Goal: Transaction & Acquisition: Purchase product/service

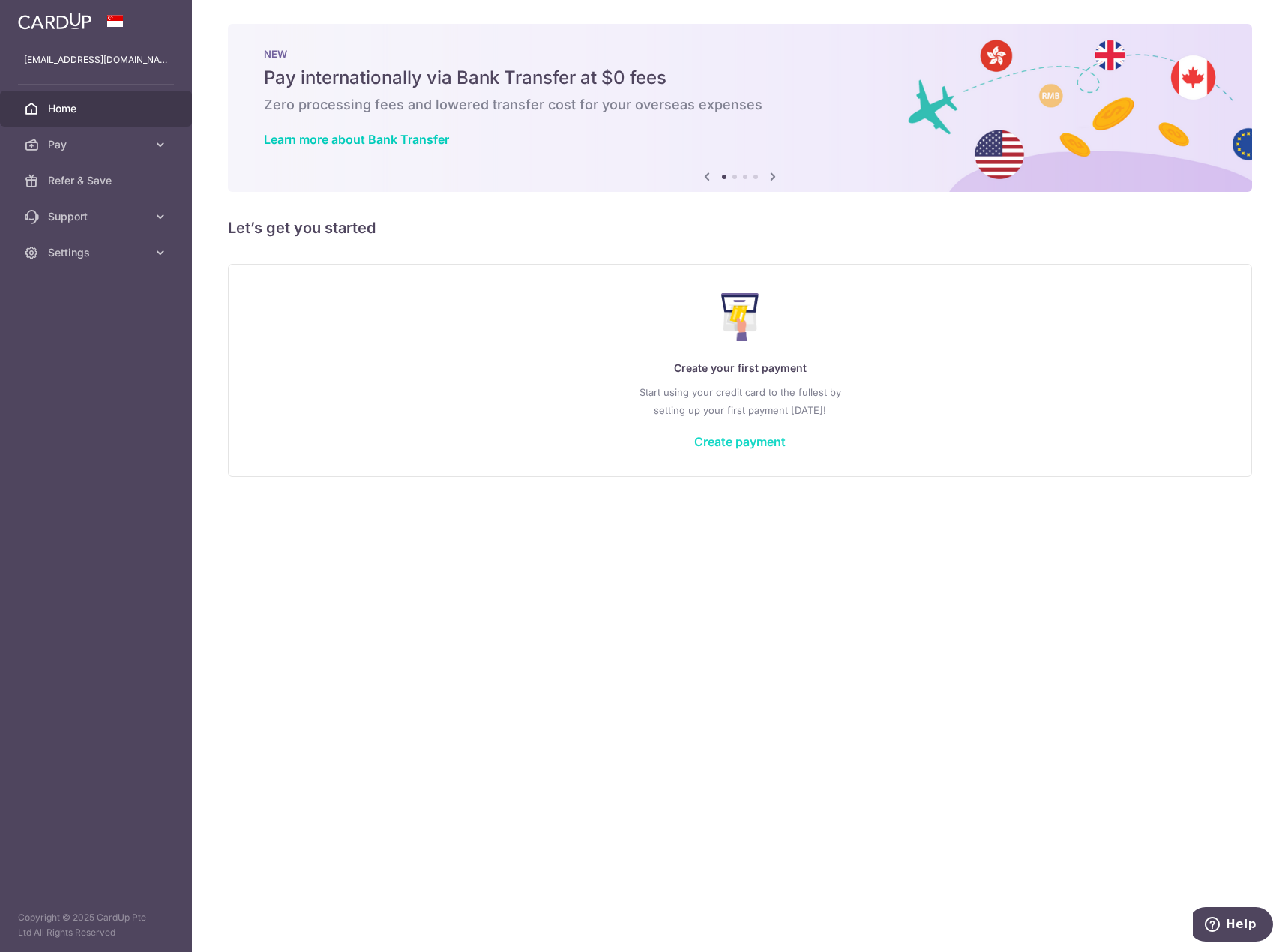
click at [743, 443] on link "Create payment" at bounding box center [739, 442] width 91 height 15
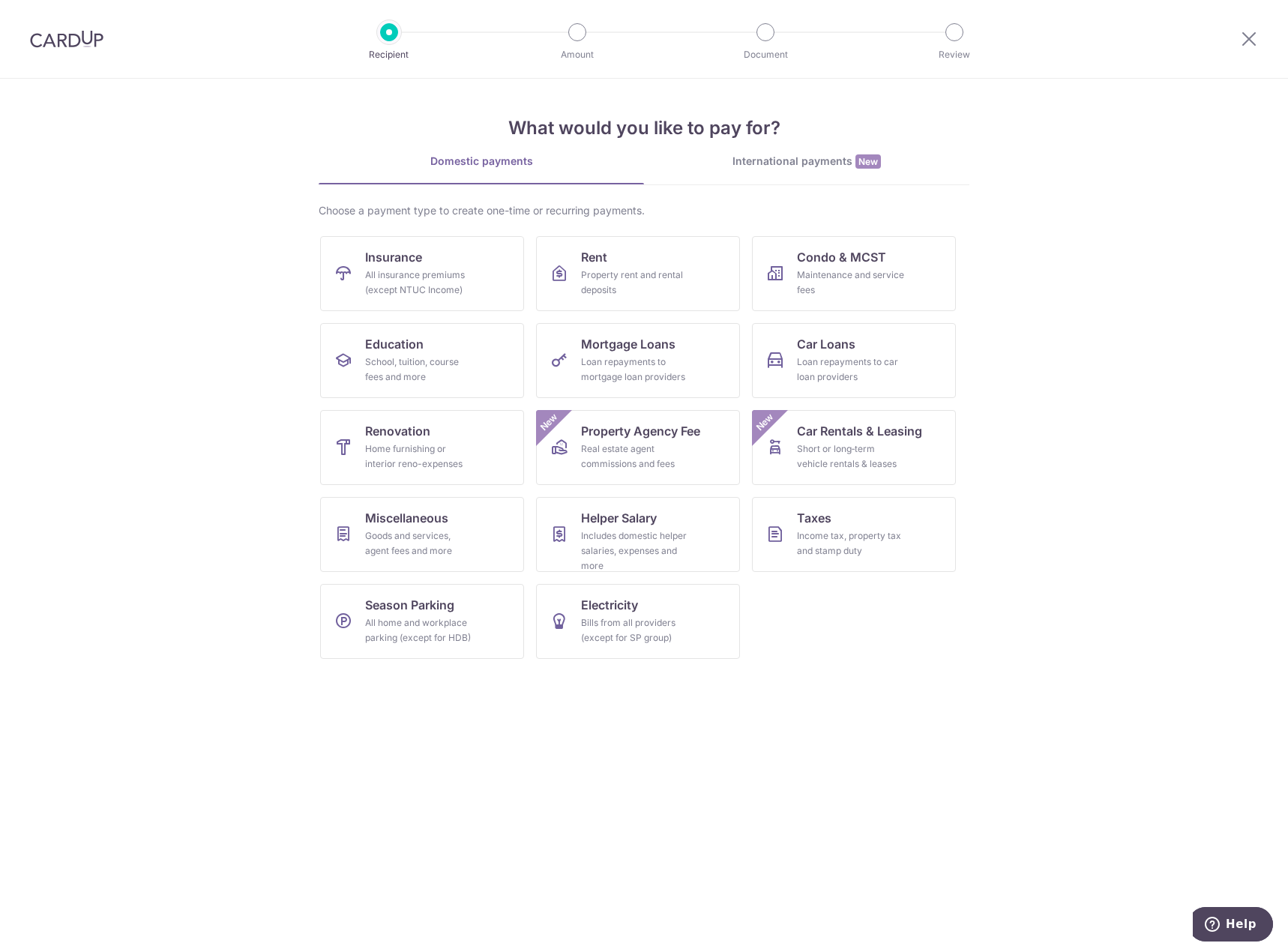
click at [827, 165] on div "International payments New" at bounding box center [807, 161] width 326 height 16
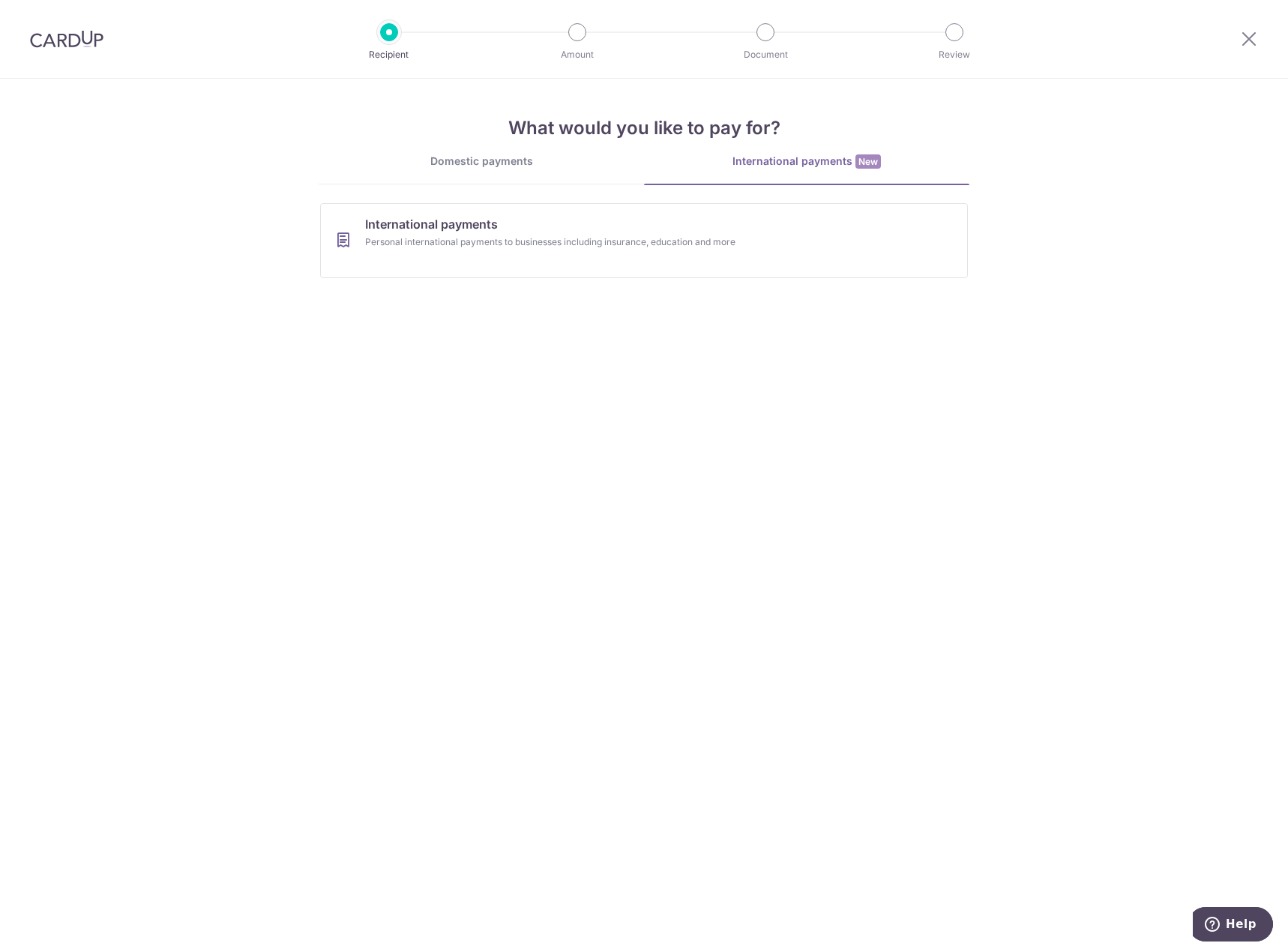
click at [501, 170] on link "Domestic payments" at bounding box center [481, 169] width 326 height 30
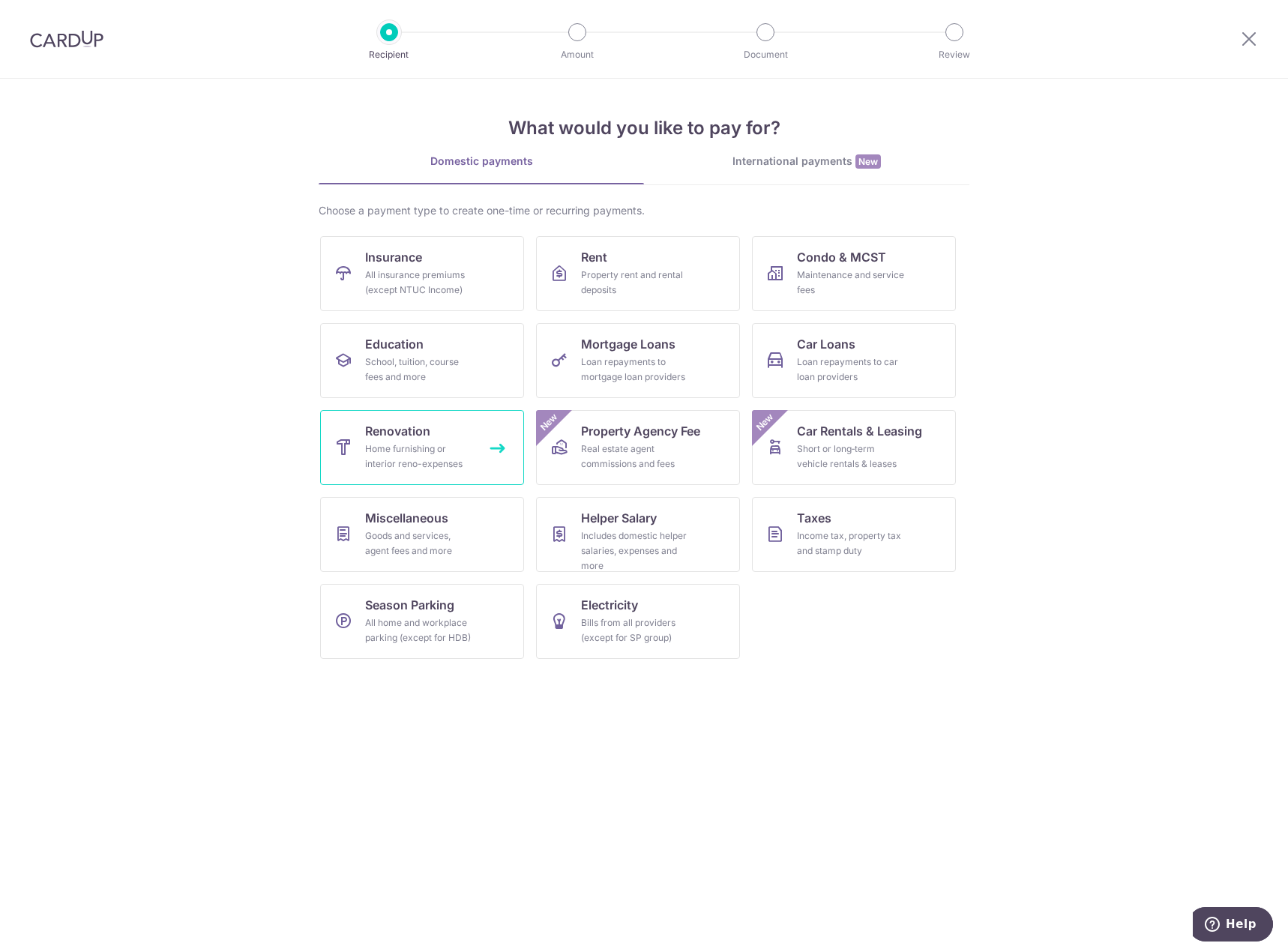
click at [425, 455] on div "Home furnishing or interior reno-expenses" at bounding box center [418, 457] width 108 height 30
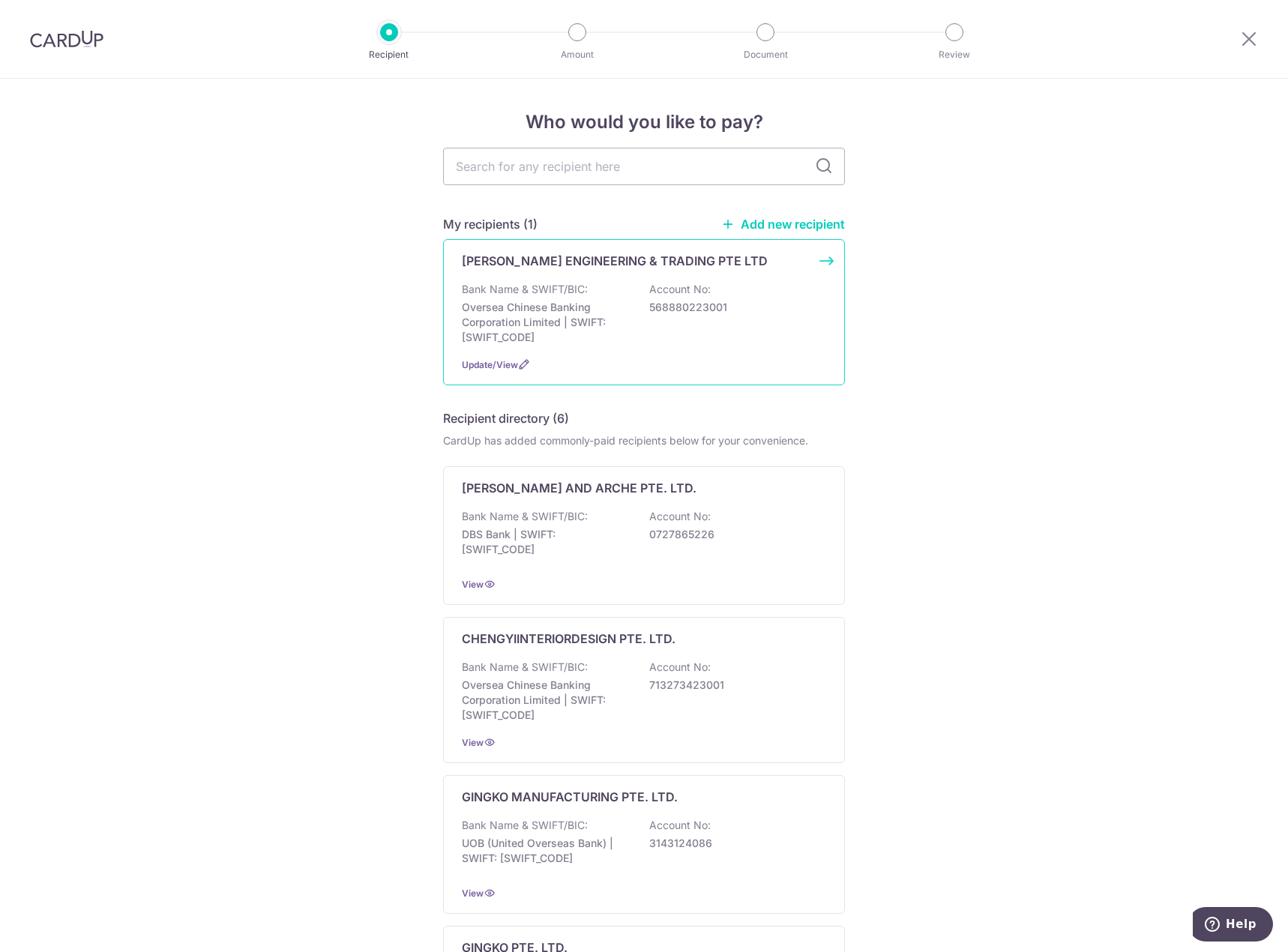
click at [706, 298] on div "Bank Name & SWIFT/BIC: Oversea Chinese Banking Corporation Limited | SWIFT: [SW…" at bounding box center [644, 312] width 364 height 63
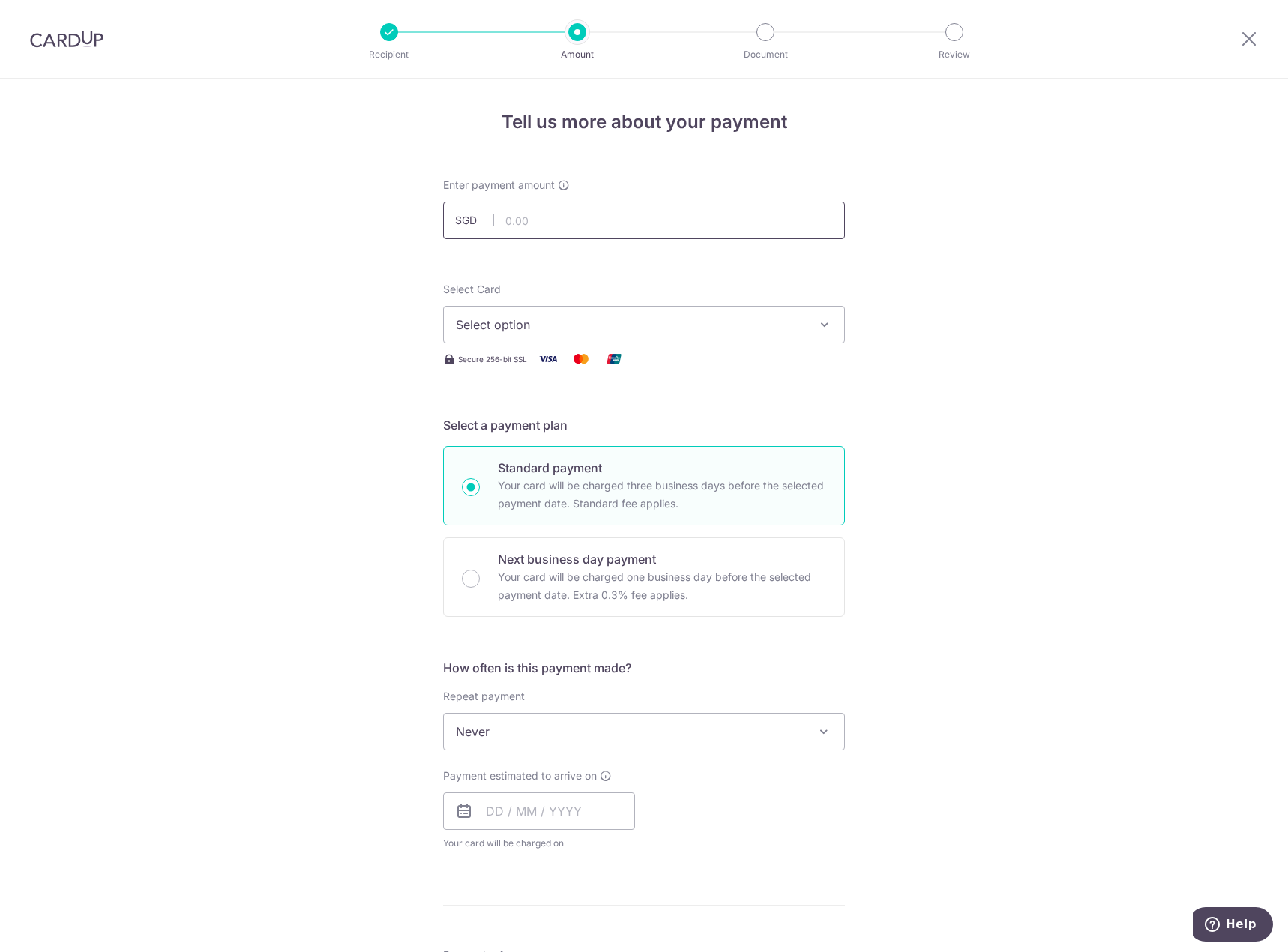
click at [606, 224] on input "text" at bounding box center [643, 220] width 402 height 38
type input "5,000.00"
click at [1008, 369] on div "Tell us more about your payment Enter payment amount SGD 5,000.00 5000.00 Selec…" at bounding box center [644, 807] width 1288 height 1456
click at [626, 322] on span "Select option" at bounding box center [631, 325] width 349 height 18
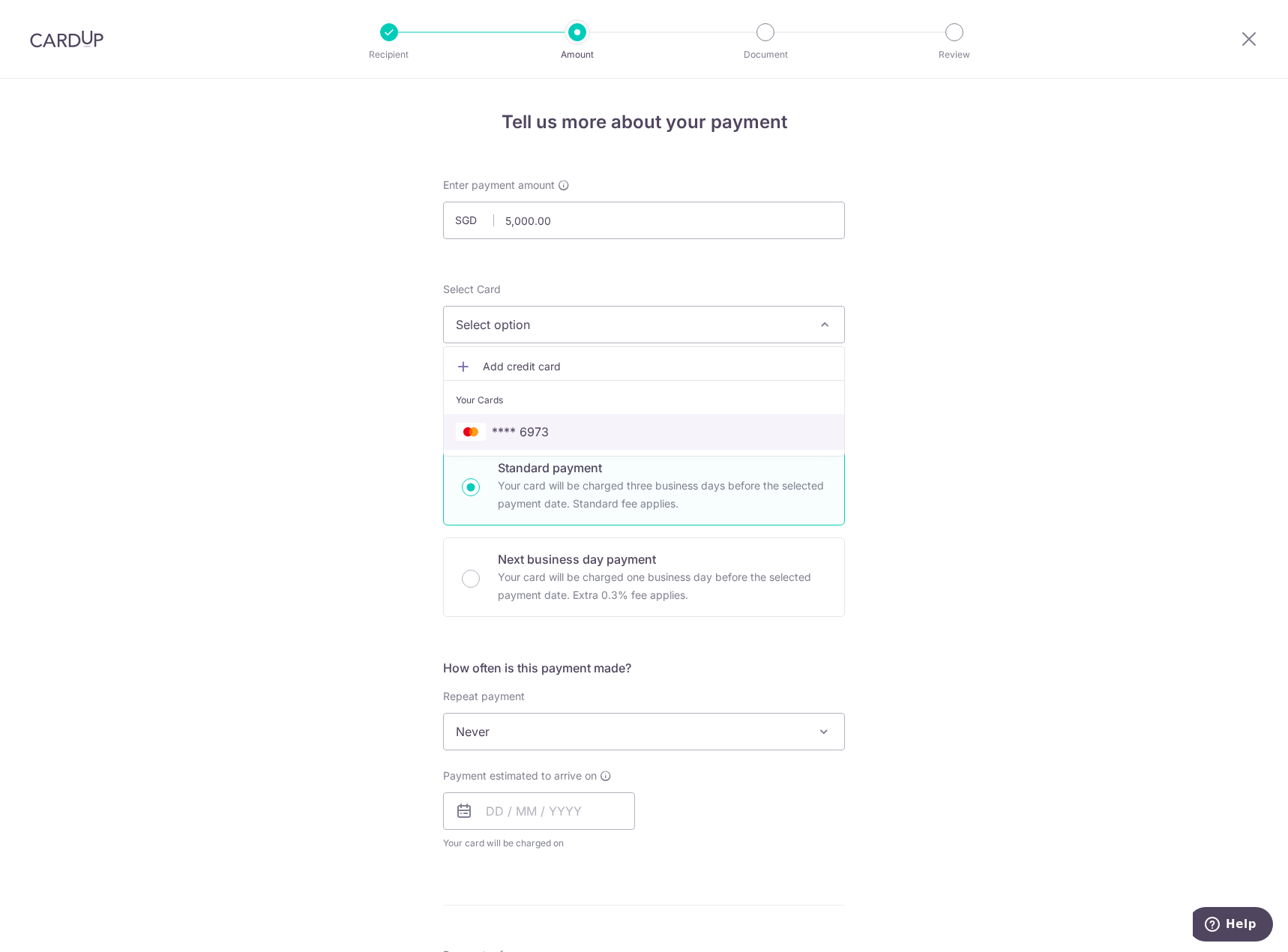
click at [603, 434] on span "**** 6973" at bounding box center [644, 432] width 377 height 18
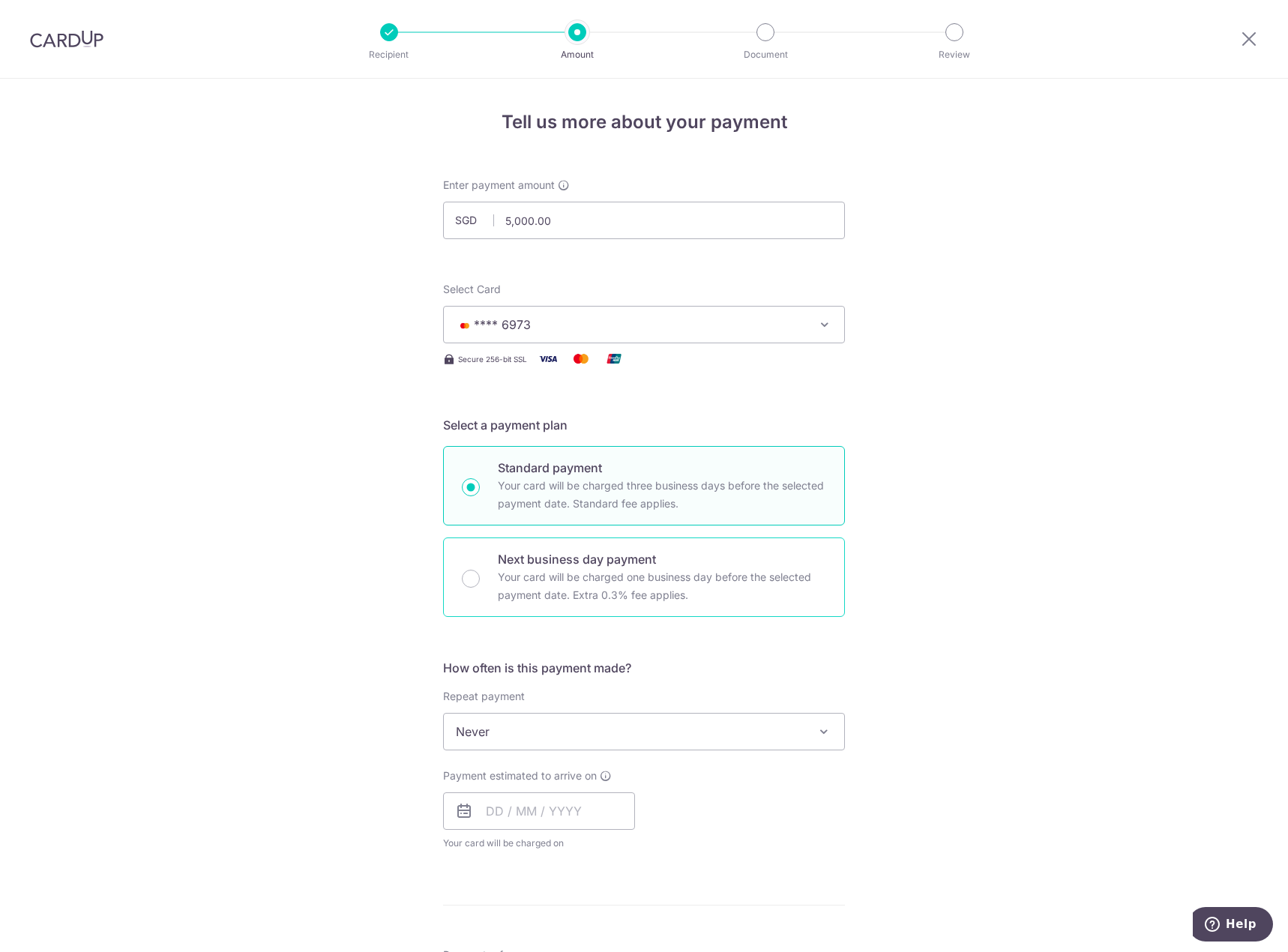
click at [659, 595] on p "Your card will be charged one business day before the selected payment date. Ex…" at bounding box center [662, 585] width 328 height 36
click at [479, 588] on input "Next business day payment Your card will be charged one business day before the…" at bounding box center [471, 579] width 18 height 18
radio input "false"
radio input "true"
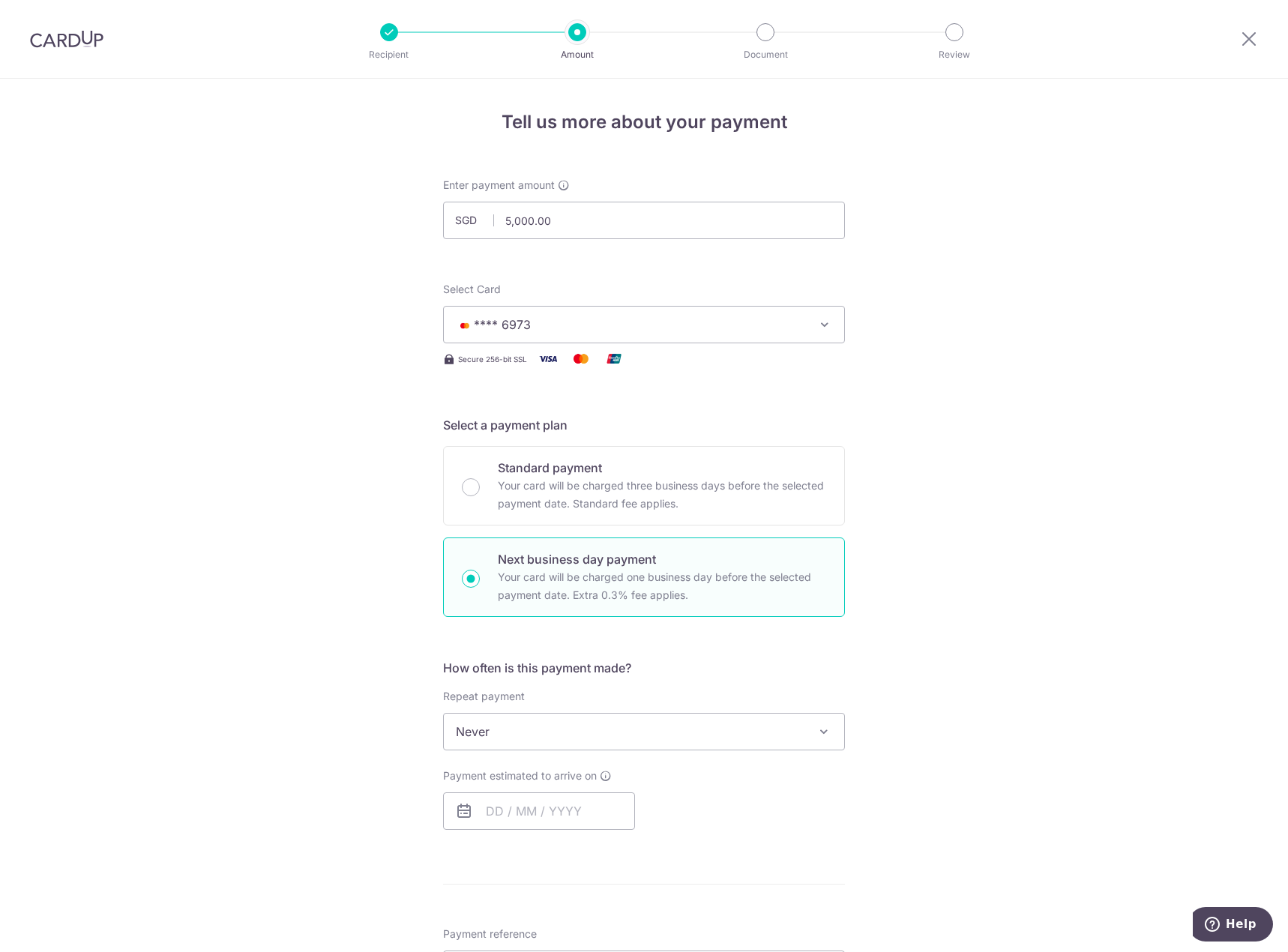
click at [649, 728] on span "Never" at bounding box center [643, 731] width 400 height 36
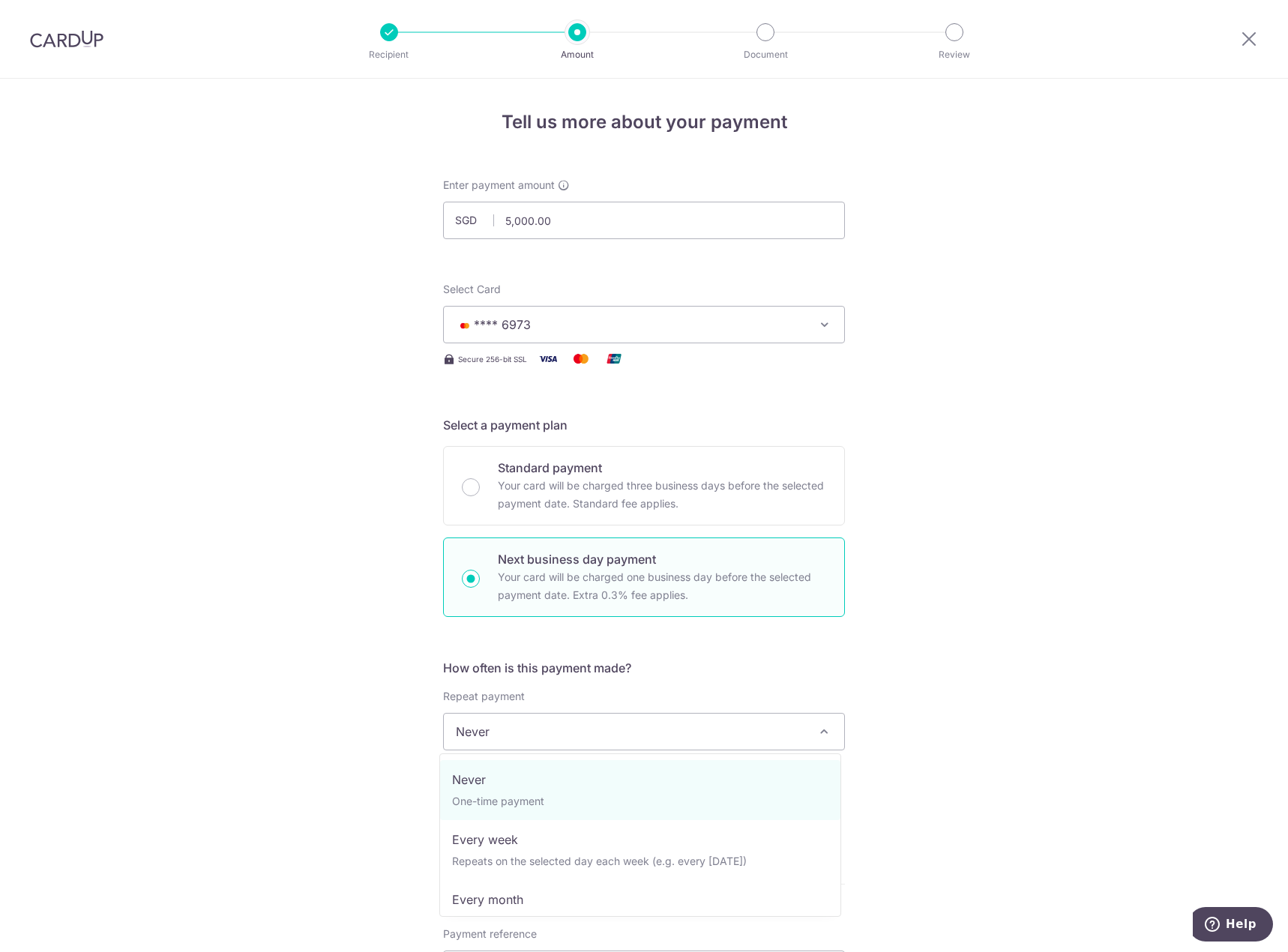
click at [649, 728] on span "Never" at bounding box center [643, 731] width 400 height 36
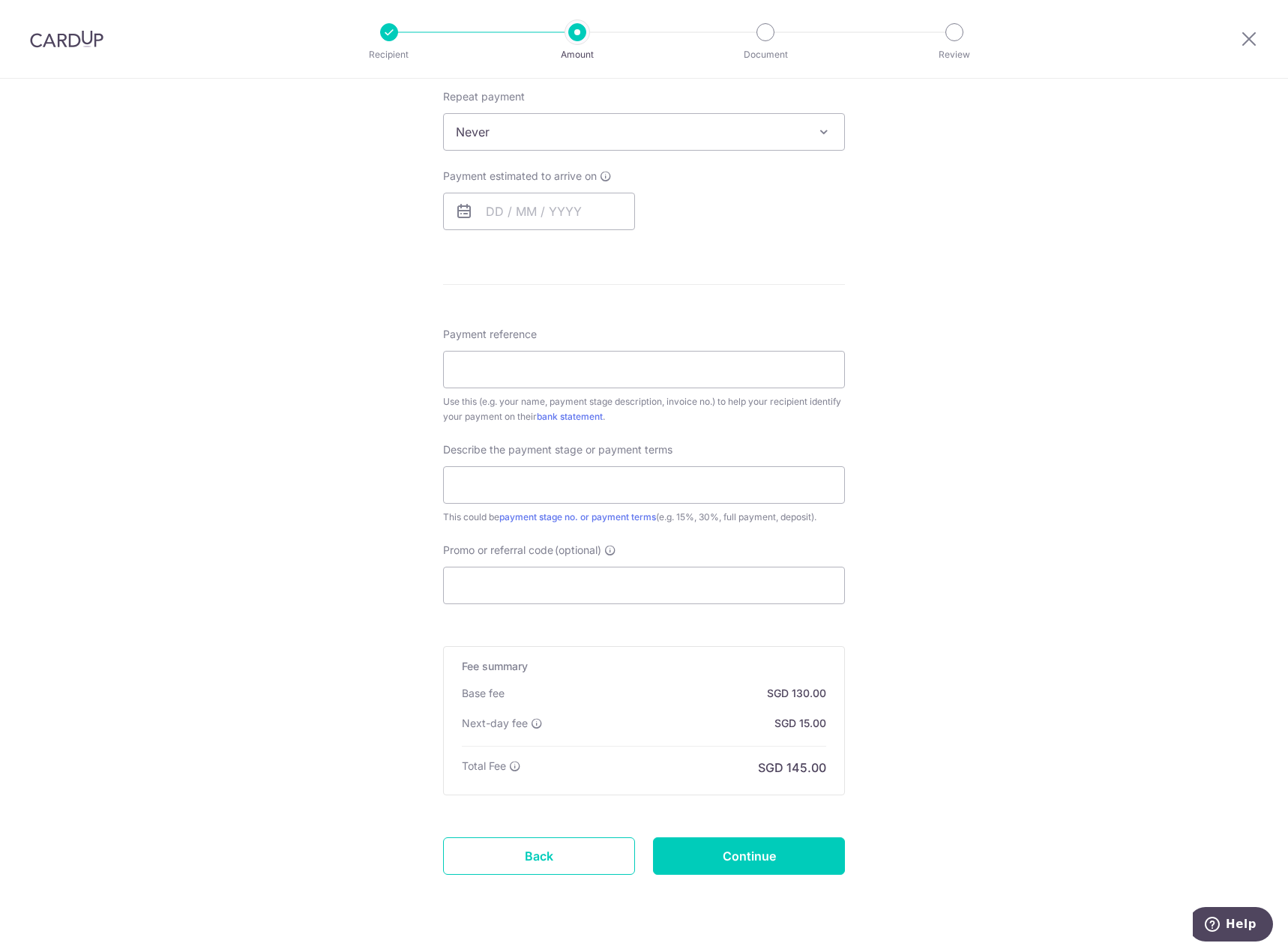
scroll to position [635, 0]
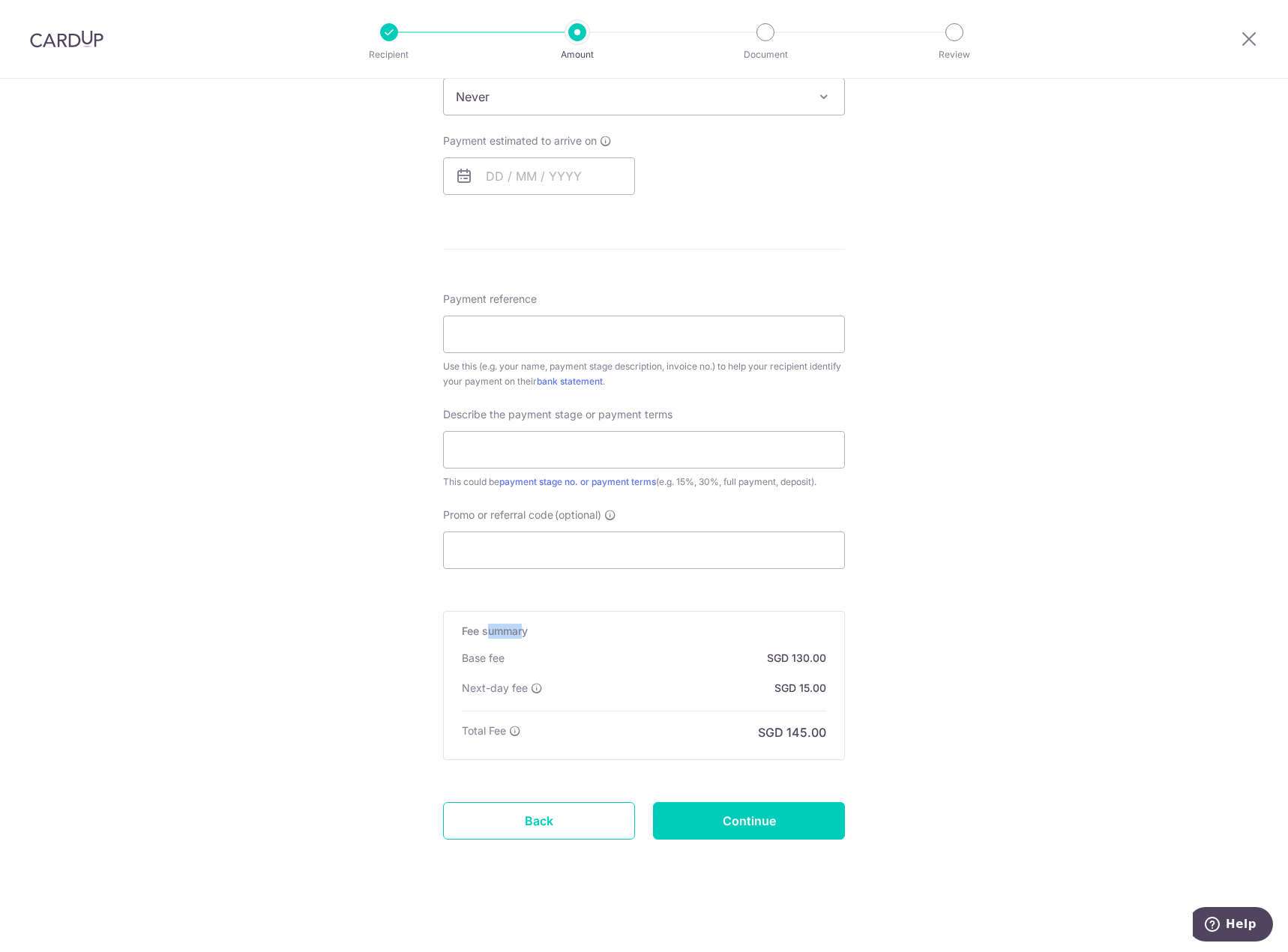
drag, startPoint x: 486, startPoint y: 636, endPoint x: 518, endPoint y: 636, distance: 32.0
click at [518, 636] on h5 "Fee summary" at bounding box center [644, 631] width 364 height 15
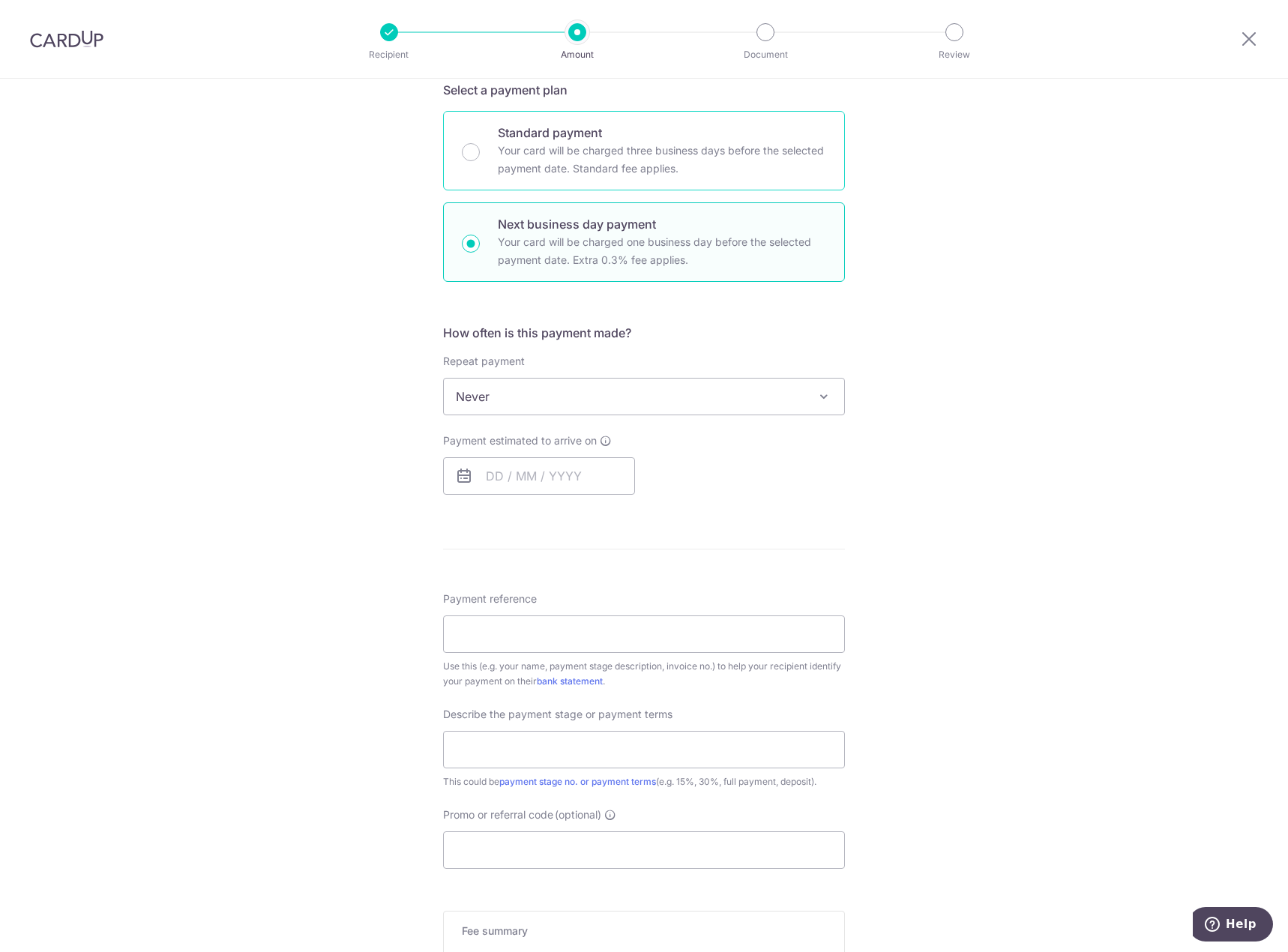
scroll to position [260, 0]
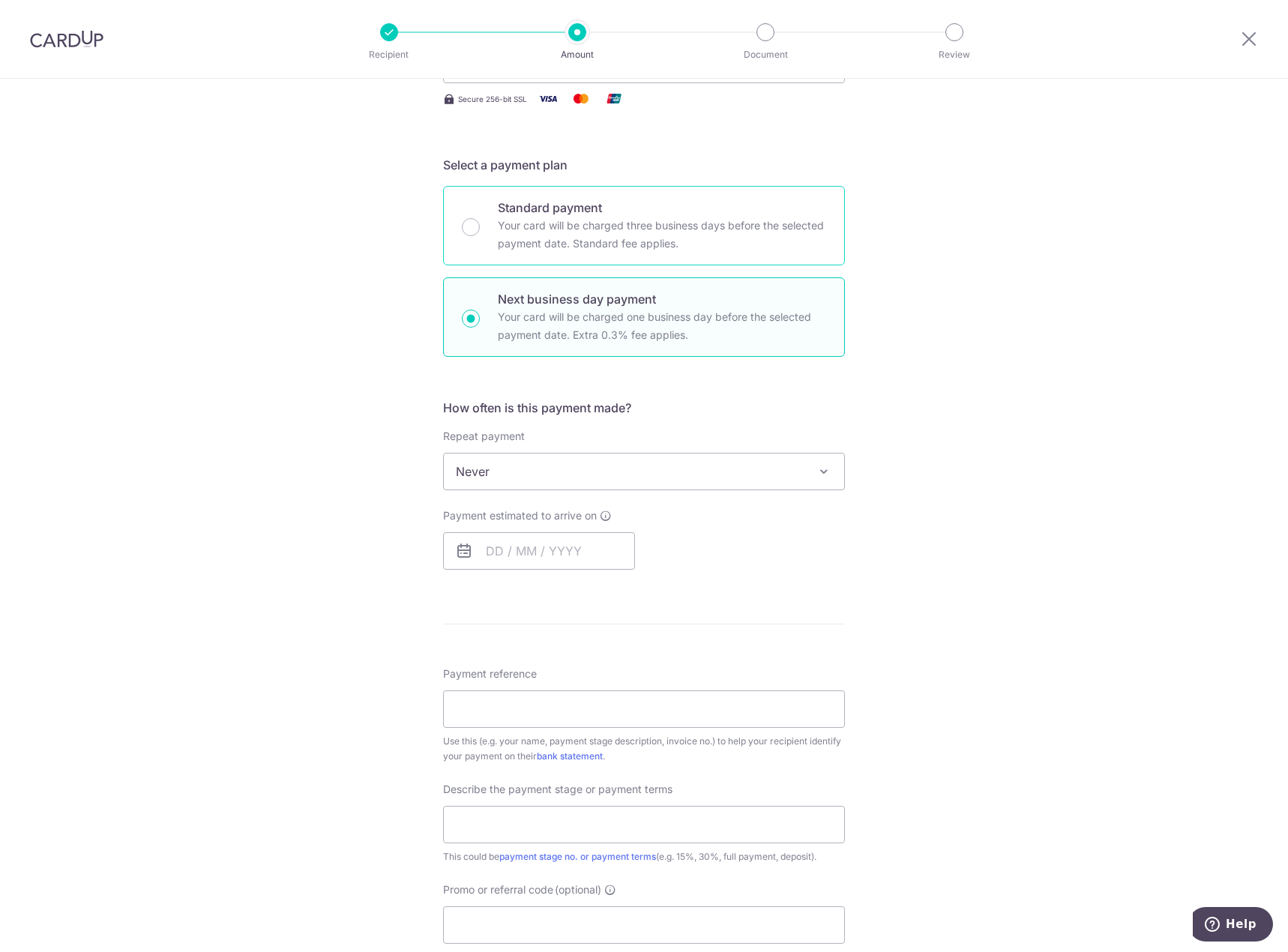
click at [552, 160] on h5 "Select a payment plan" at bounding box center [643, 165] width 402 height 18
click at [552, 274] on div "Standard payment Your card will be charged three business days before the selec…" at bounding box center [643, 271] width 402 height 171
click at [560, 235] on p "Your card will be charged three business days before the selected payment date.…" at bounding box center [662, 234] width 328 height 36
click at [479, 235] on input "Standard payment Your card will be charged three business days before the selec…" at bounding box center [471, 227] width 18 height 18
radio input "true"
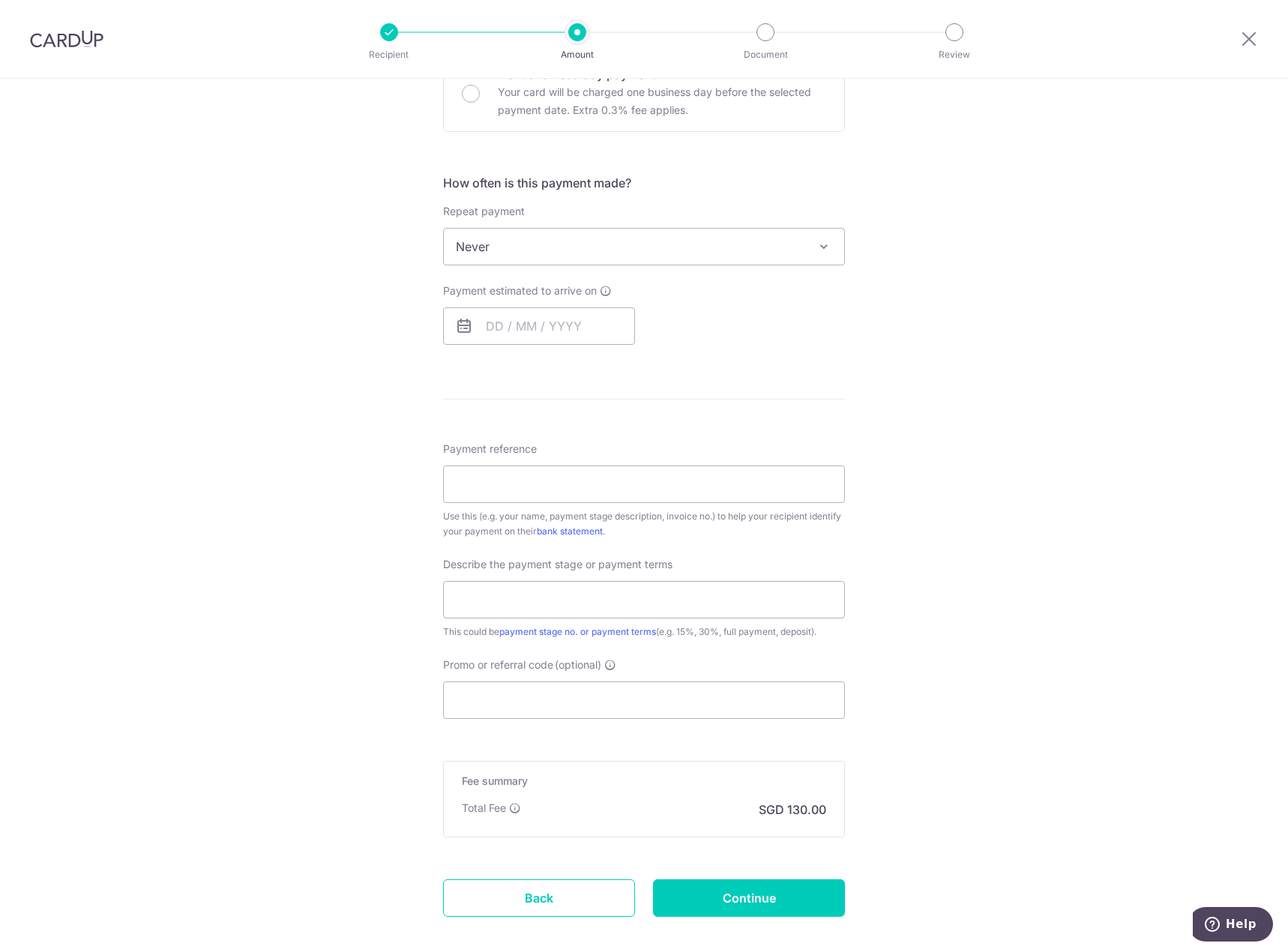
scroll to position [562, 0]
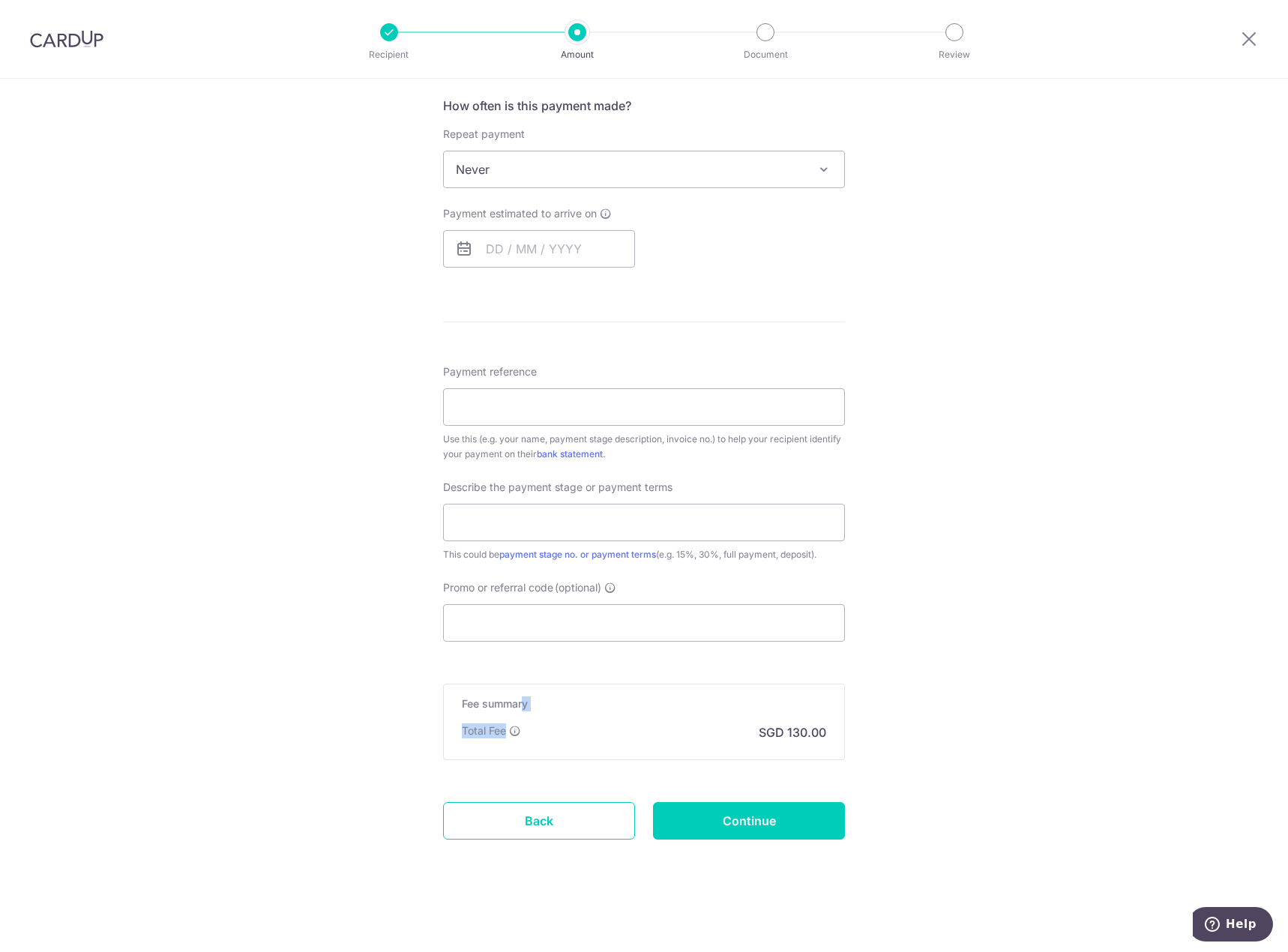
drag, startPoint x: 519, startPoint y: 672, endPoint x: 517, endPoint y: 715, distance: 43.0
click at [517, 715] on form "Enter payment amount SGD 5,000.00 5000.00 Select Card **** 6973 Add credit card…" at bounding box center [643, 249] width 402 height 1266
click at [514, 729] on icon at bounding box center [515, 731] width 12 height 12
click at [804, 733] on p "SGD 130.00" at bounding box center [792, 732] width 68 height 18
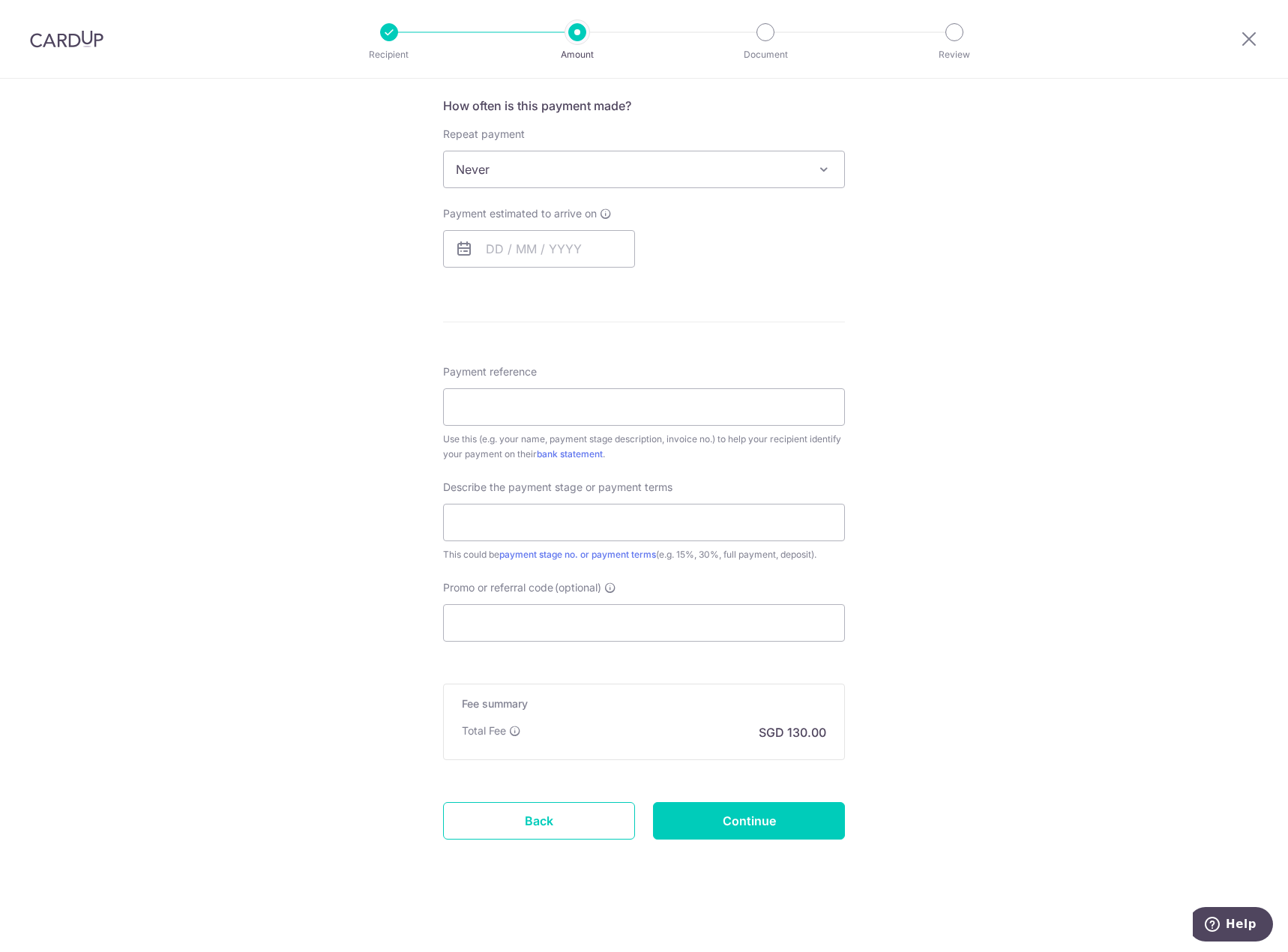
click at [1108, 615] on div "Tell us more about your payment Enter payment amount SGD 5,000.00 5000.00 Selec…" at bounding box center [644, 234] width 1288 height 1436
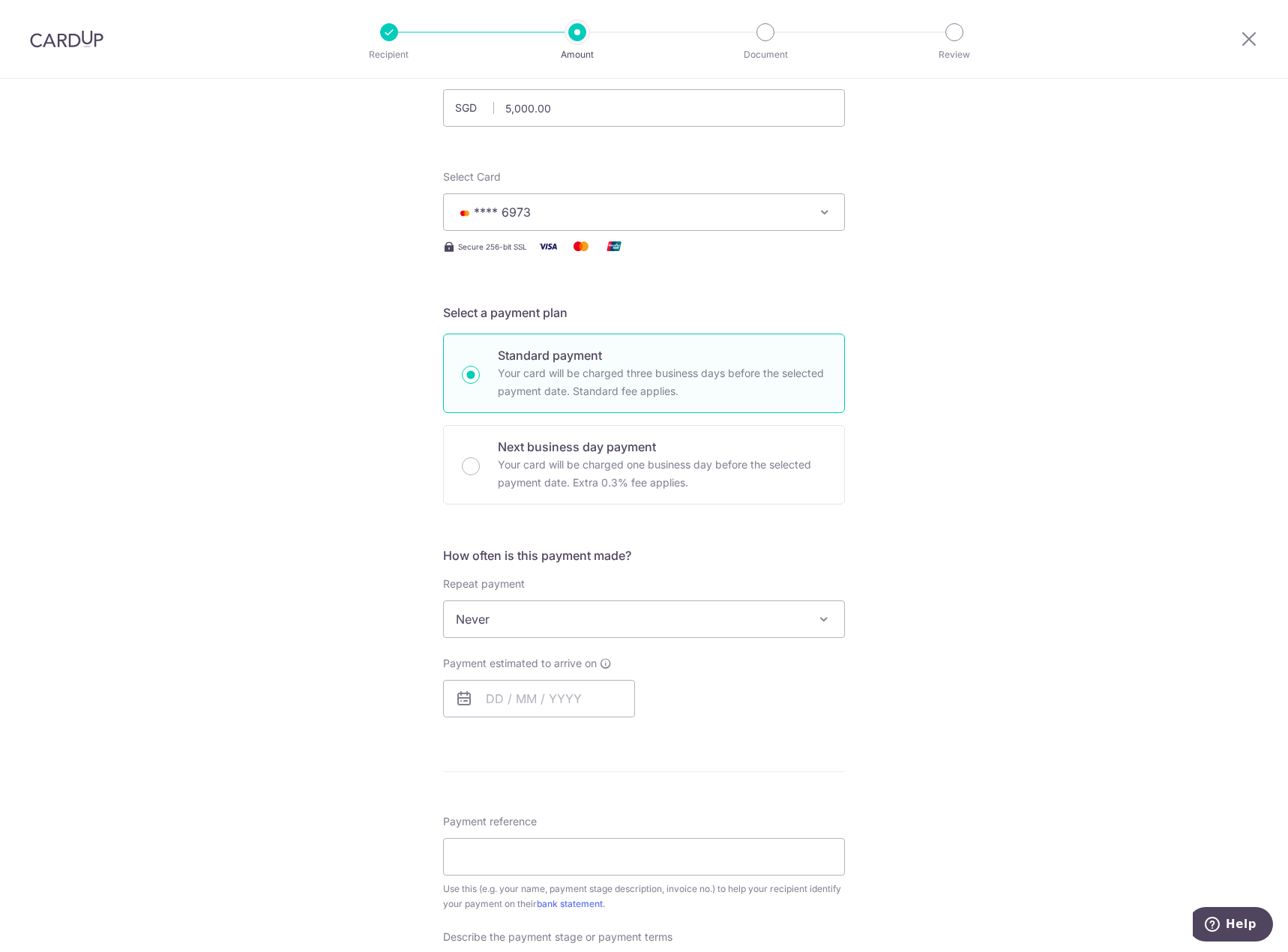
scroll to position [0, 0]
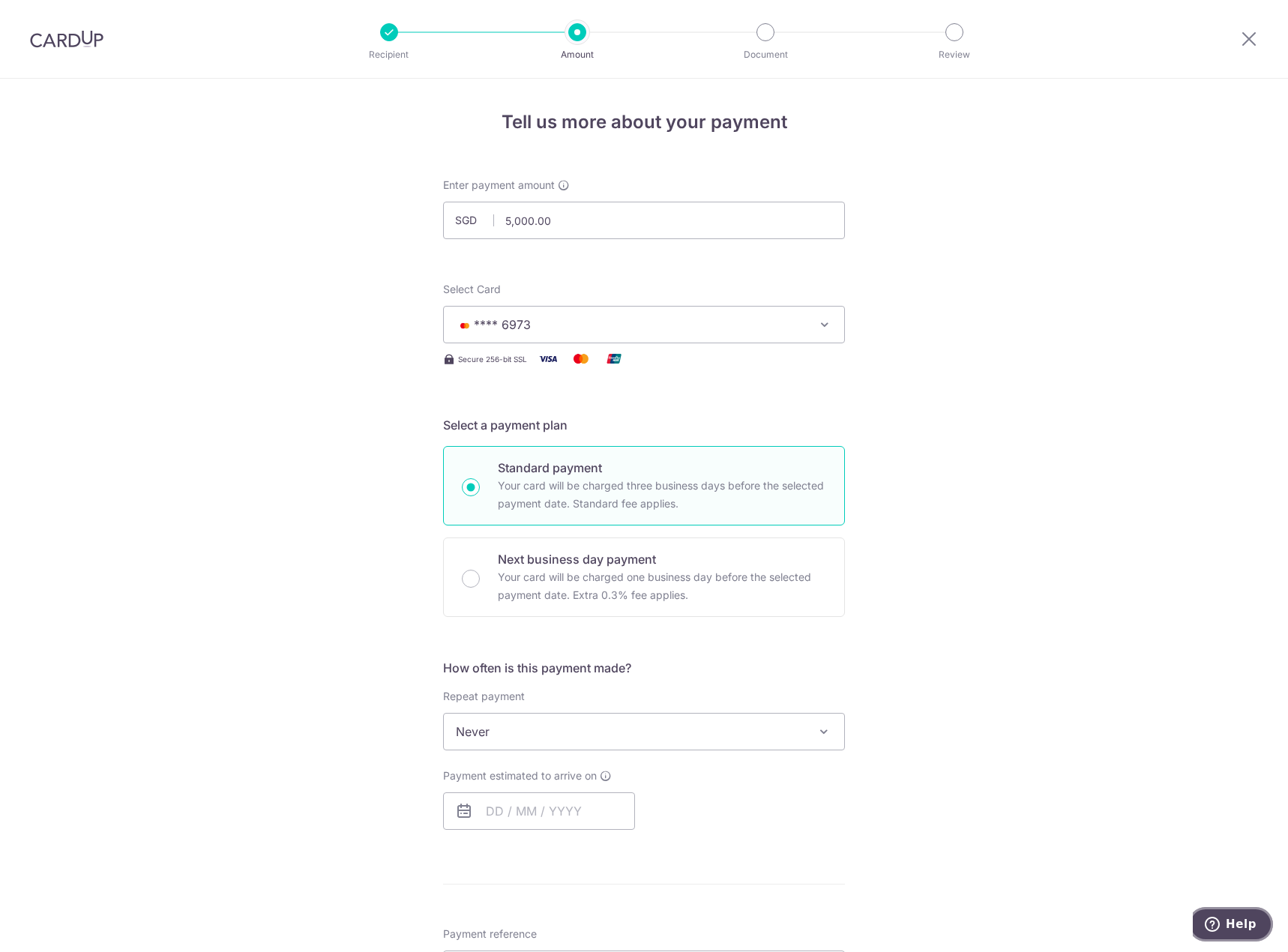
click at [1233, 918] on span "Help" at bounding box center [1240, 924] width 31 height 13
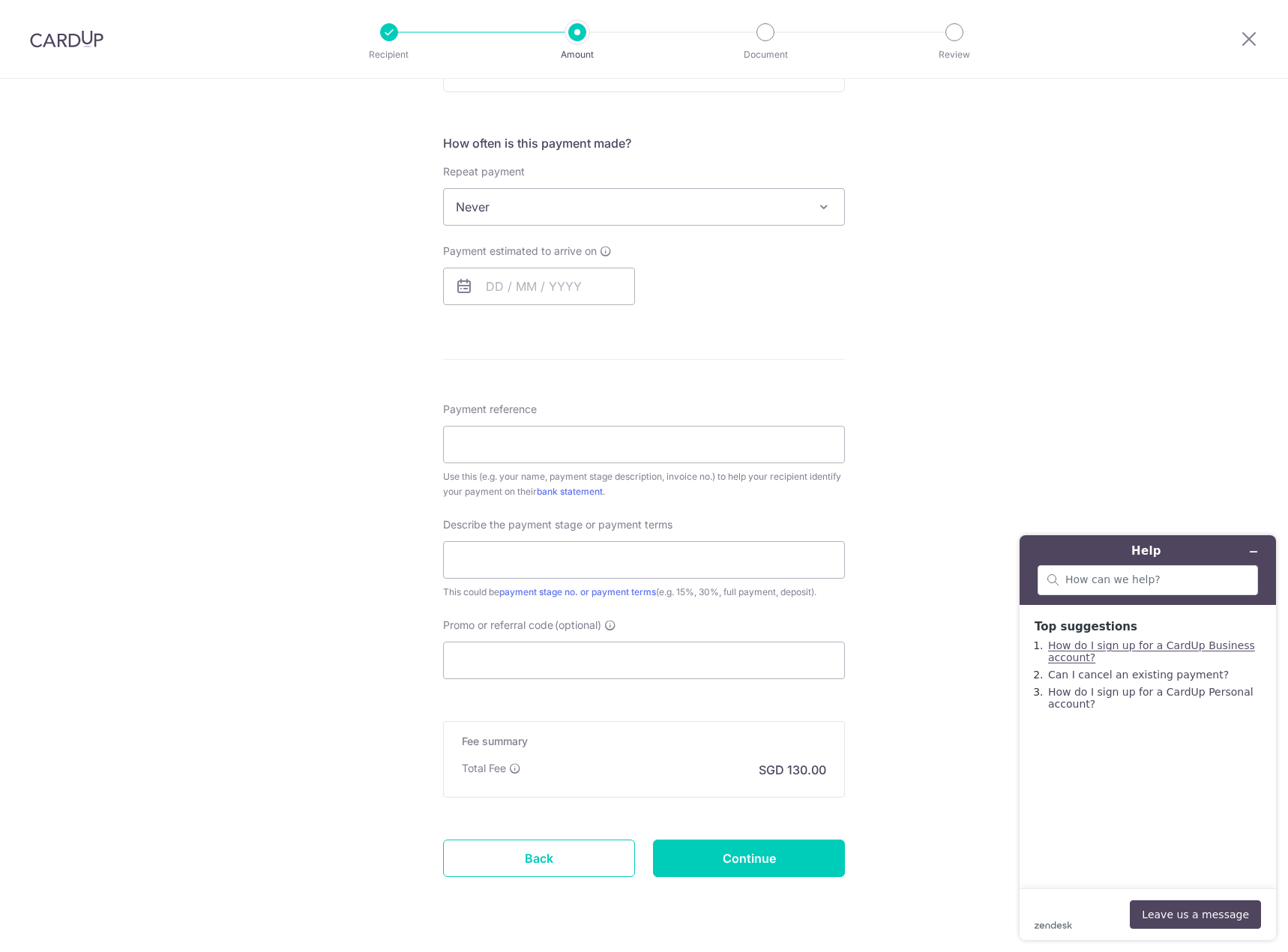
scroll to position [562, 0]
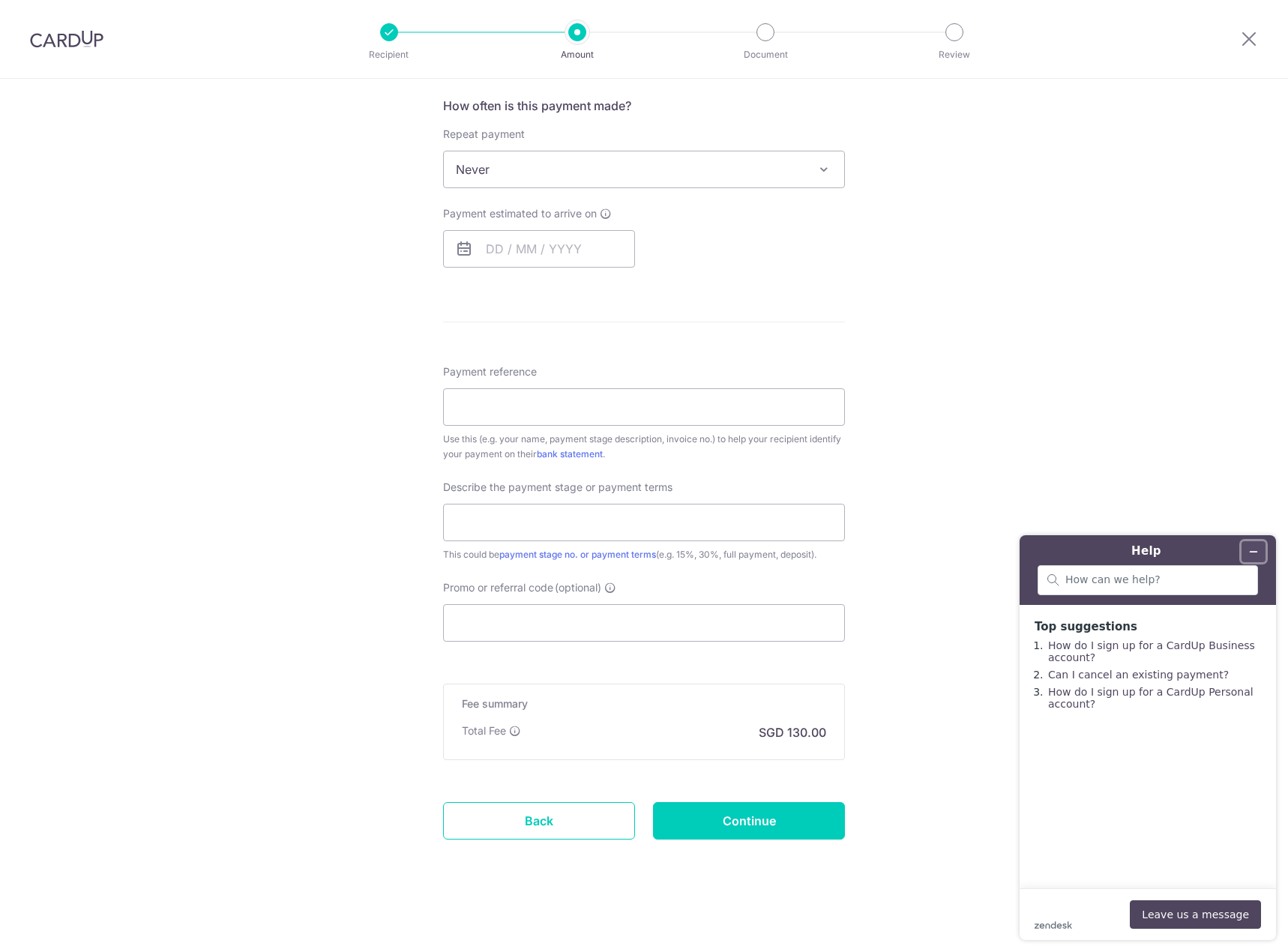
click at [1256, 552] on icon "Minimise widget" at bounding box center [1254, 552] width 7 height 0
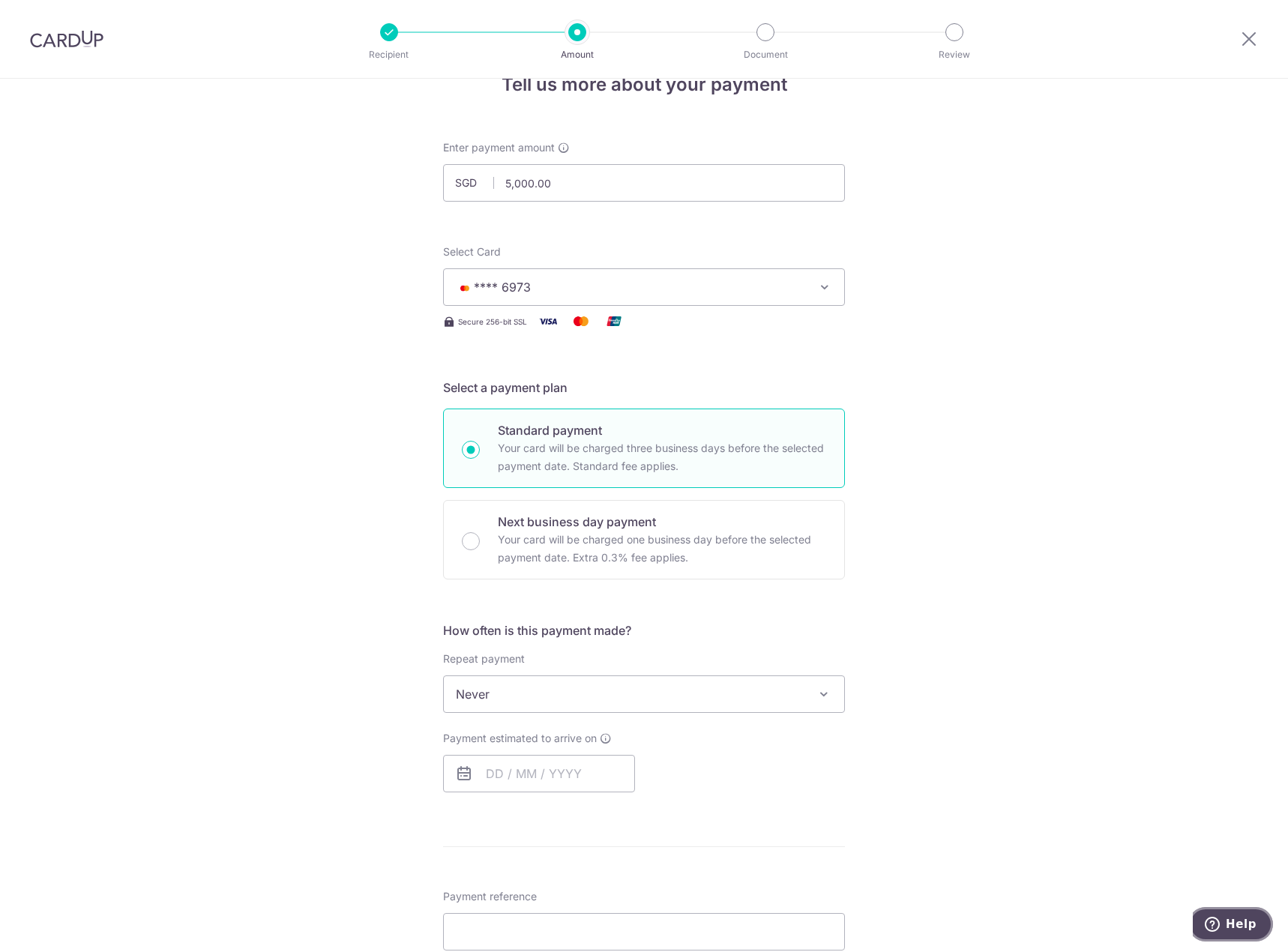
scroll to position [0, 0]
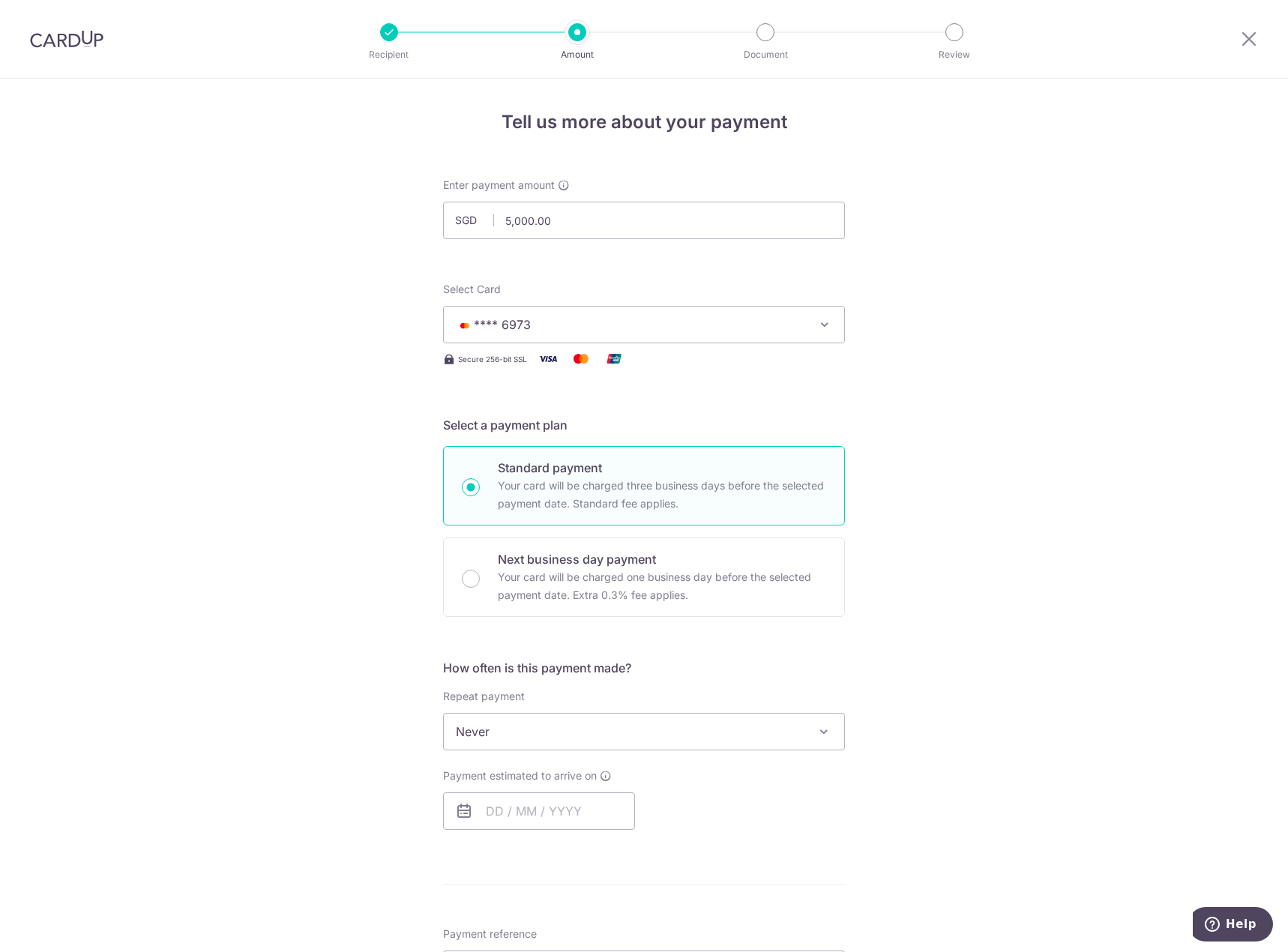
click at [962, 41] on div "Recipient Amount Document Review" at bounding box center [672, 38] width 643 height 78
drag, startPoint x: 1252, startPoint y: 42, endPoint x: 711, endPoint y: 69, distance: 541.7
click at [1252, 42] on icon at bounding box center [1249, 38] width 18 height 18
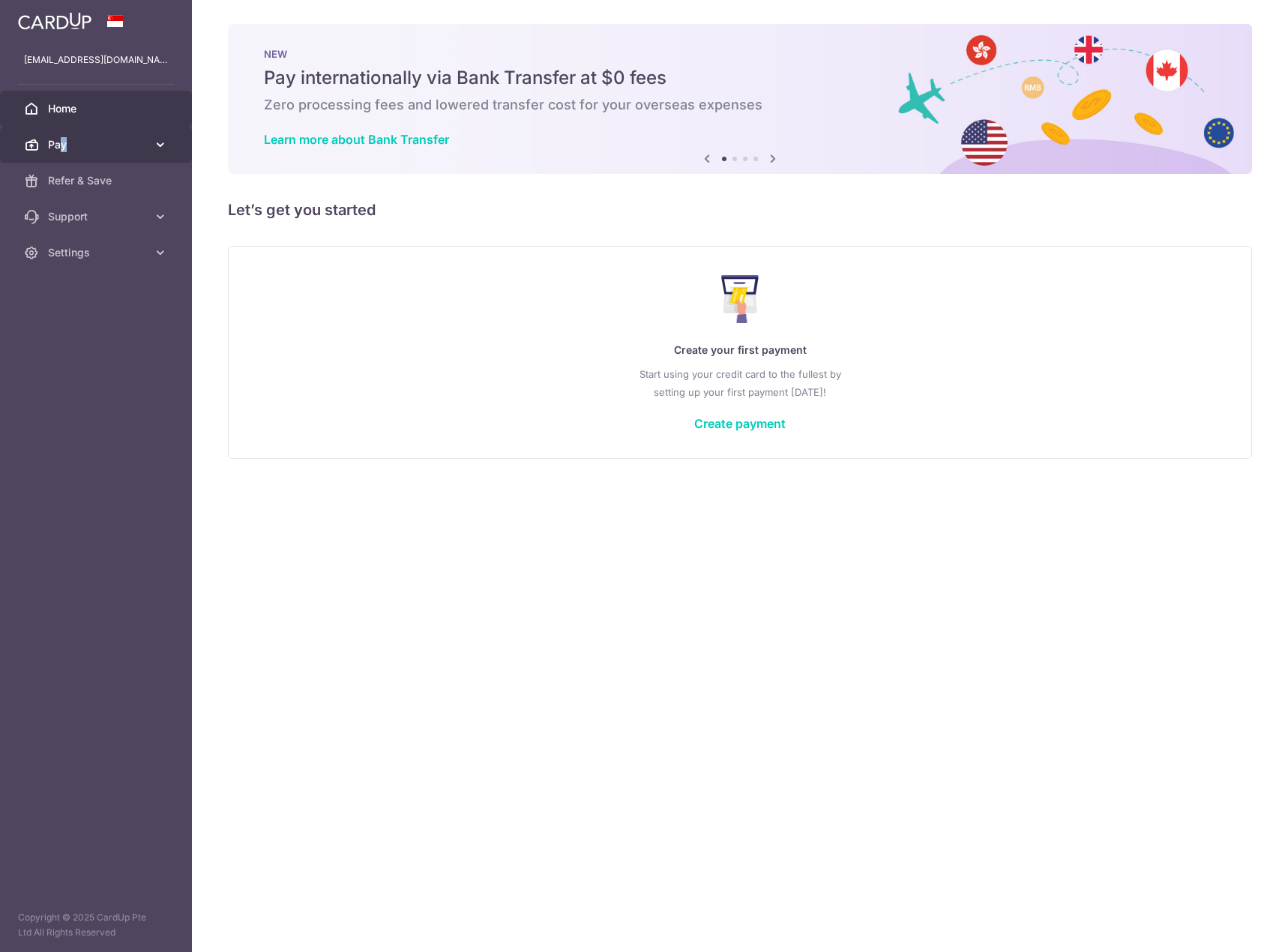
click at [65, 149] on span "Pay" at bounding box center [97, 144] width 99 height 15
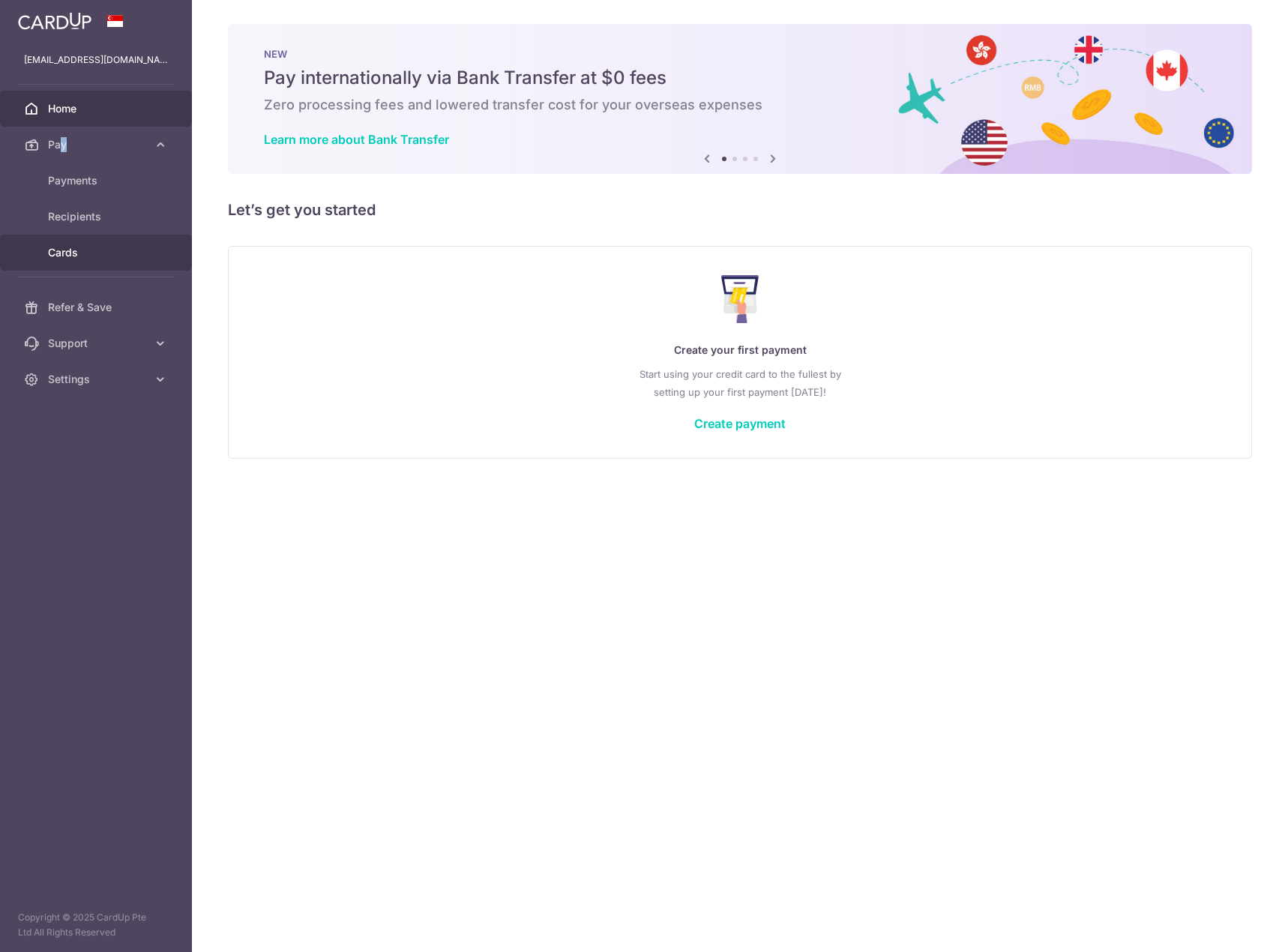
click at [69, 253] on span "Cards" at bounding box center [97, 252] width 99 height 15
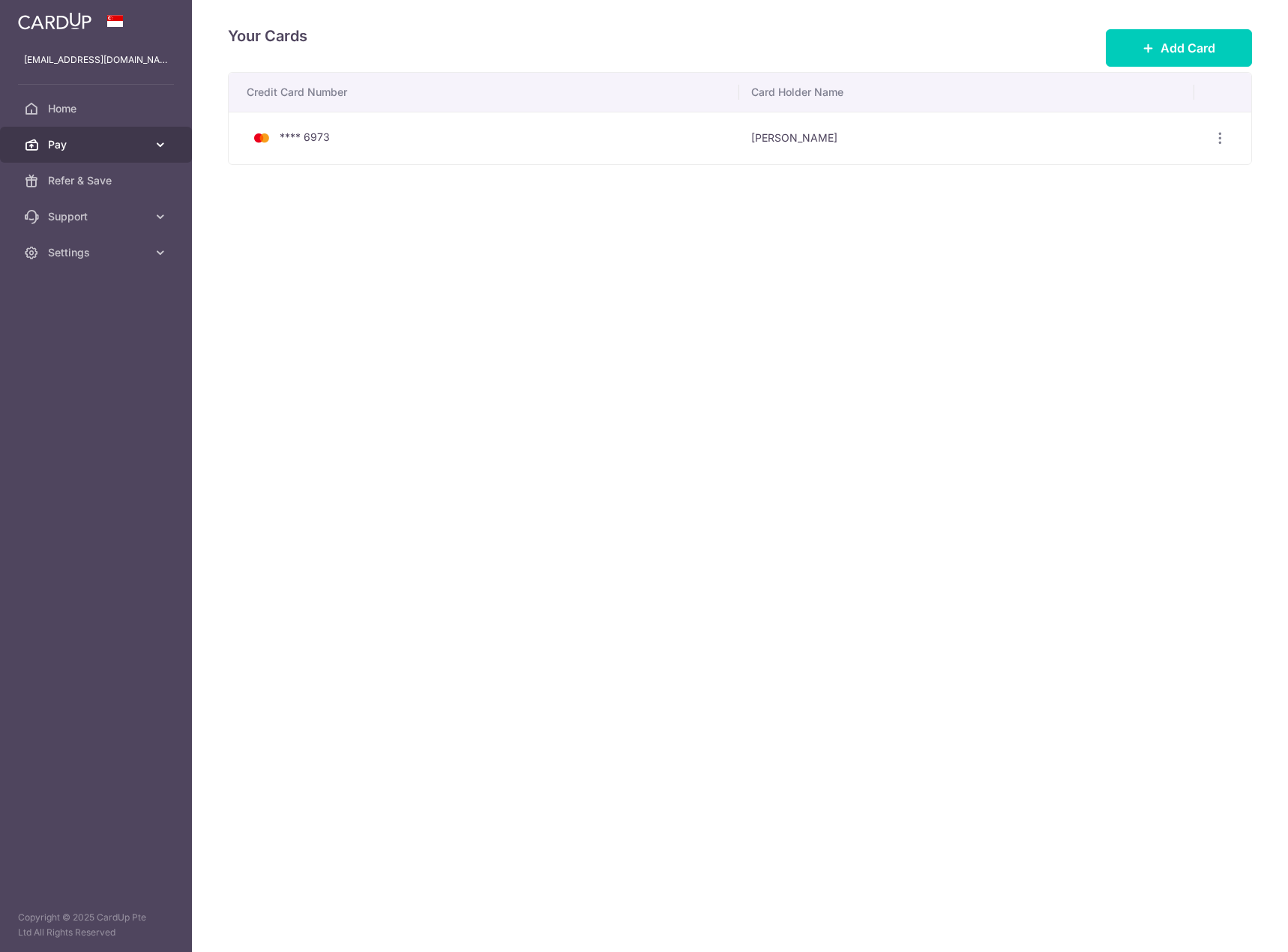
click at [82, 137] on span "Pay" at bounding box center [97, 144] width 99 height 15
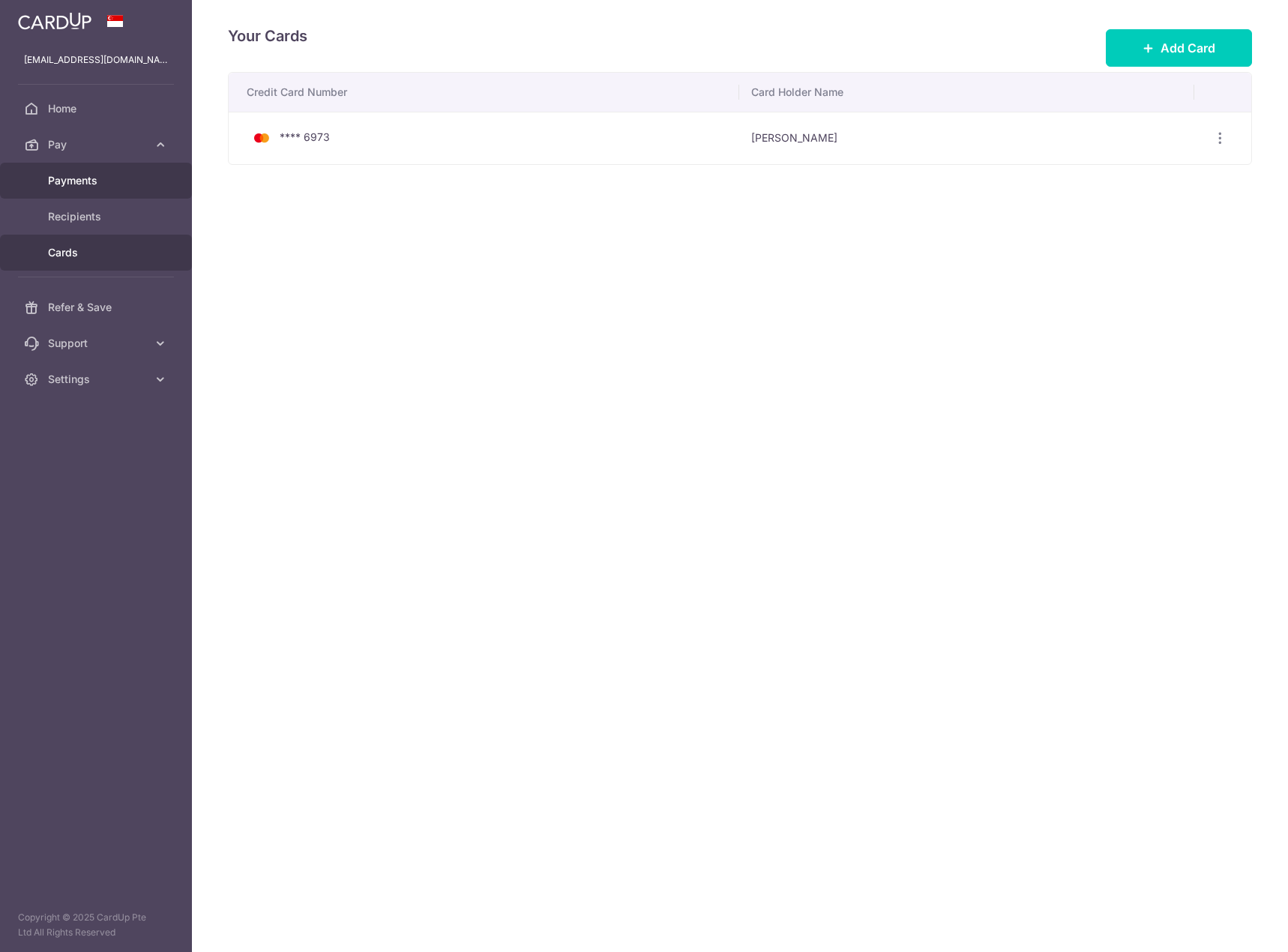
click at [84, 175] on span "Payments" at bounding box center [97, 180] width 99 height 15
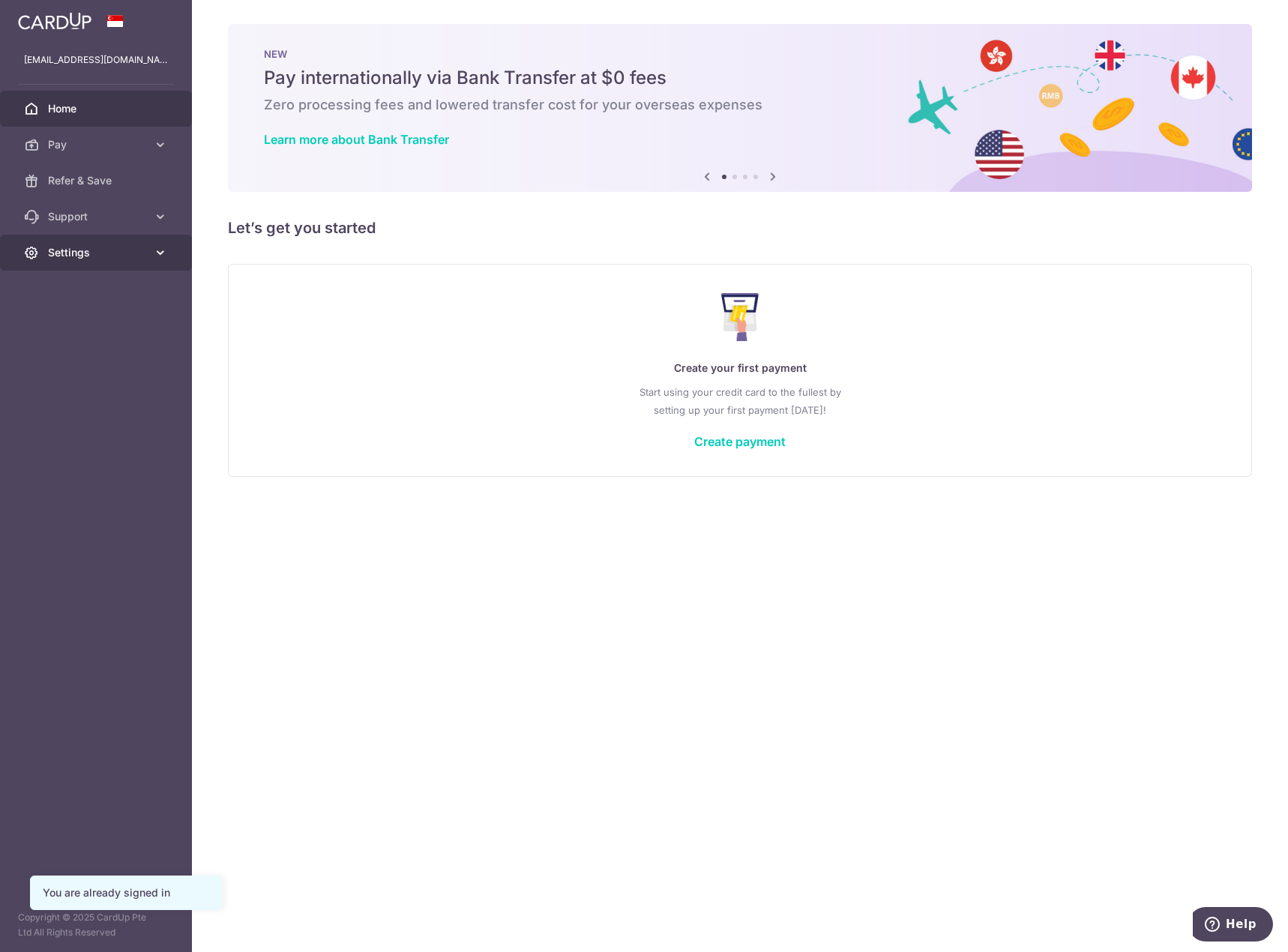
click at [100, 267] on link "Settings" at bounding box center [96, 252] width 192 height 36
click at [79, 326] on span "Logout" at bounding box center [97, 325] width 99 height 15
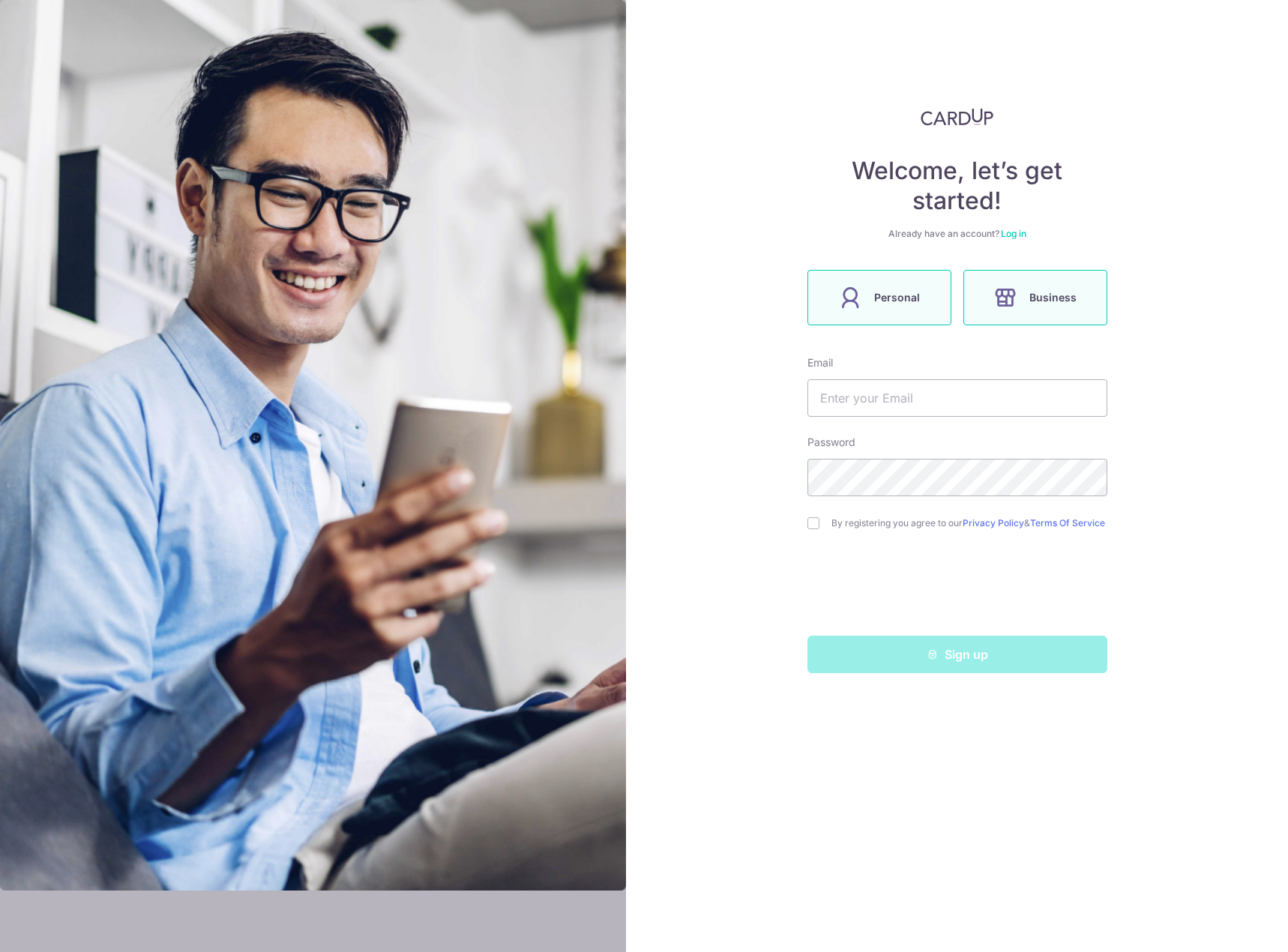
click at [1078, 306] on label "Business" at bounding box center [1035, 297] width 144 height 55
click at [991, 397] on input "text" at bounding box center [957, 398] width 300 height 38
type input "[EMAIL_ADDRESS][DOMAIN_NAME]"
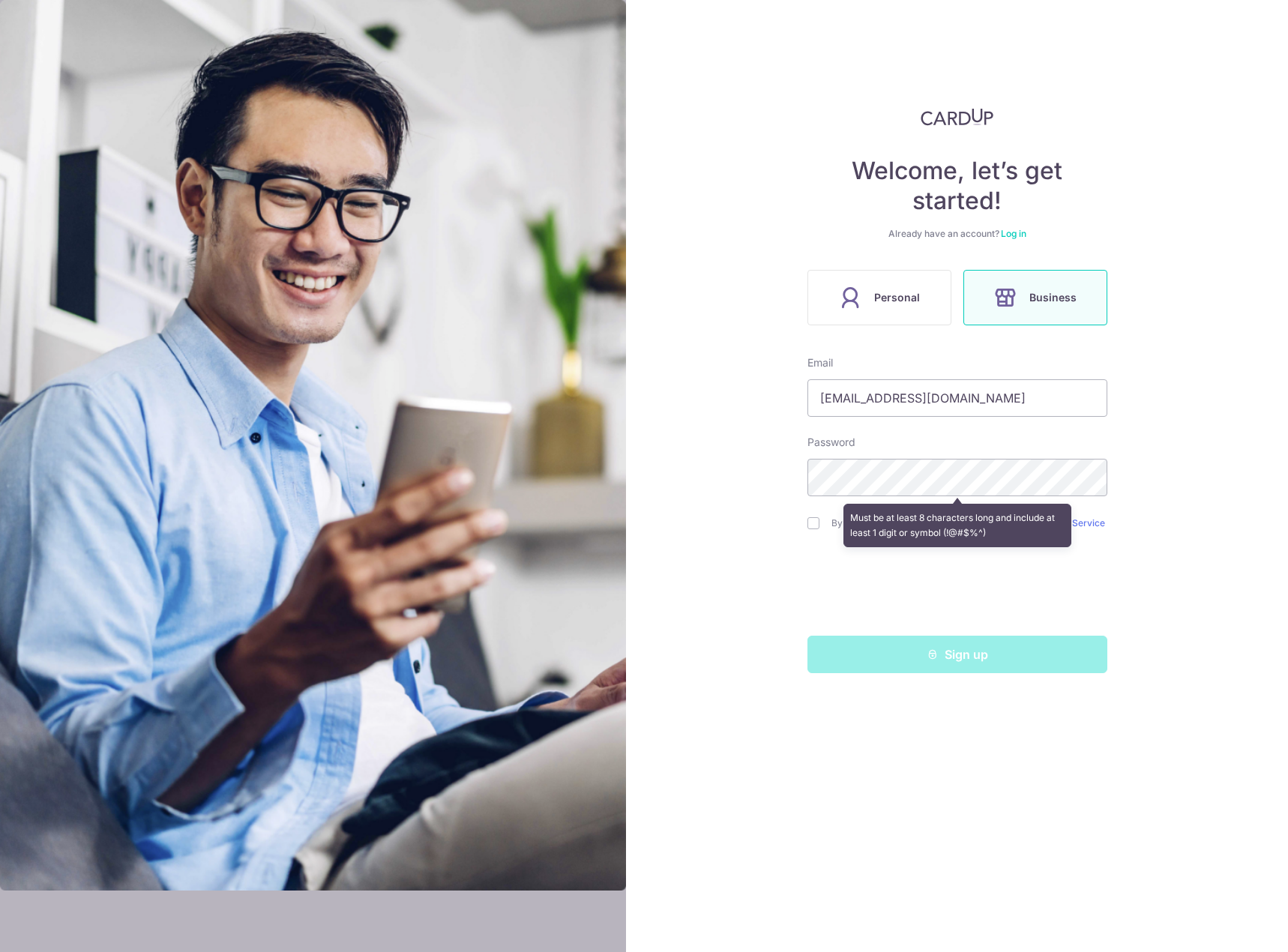
click at [1226, 460] on div "Welcome, let’s get started! Already have an account? Log in Personal Business E…" at bounding box center [956, 476] width 662 height 952
click at [1177, 494] on div "Welcome, let’s get started! Already have an account? Log in Personal Business E…" at bounding box center [956, 476] width 662 height 952
click at [809, 529] on input "checkbox" at bounding box center [814, 523] width 12 height 12
checkbox input "true"
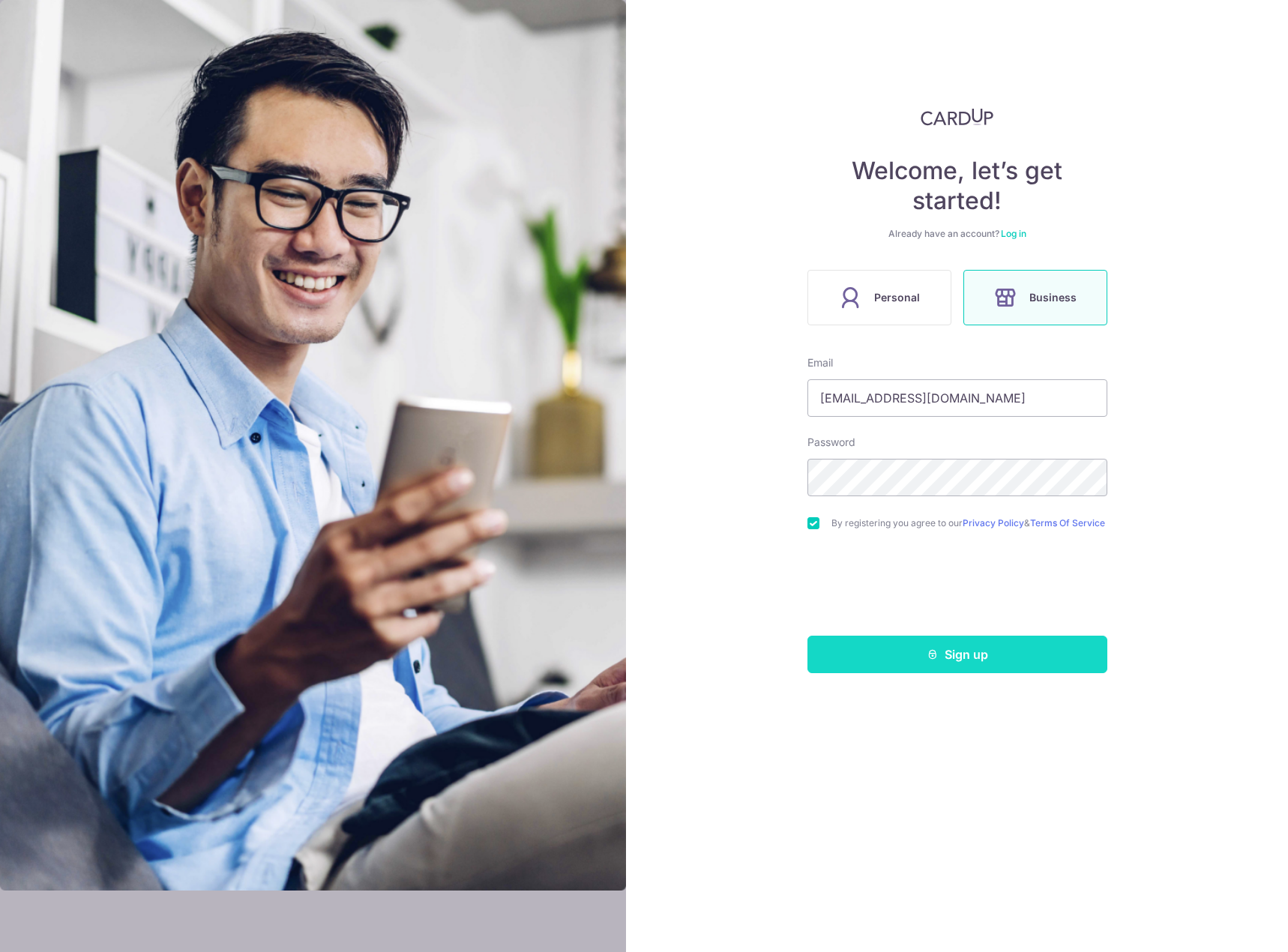
click at [968, 661] on button "Sign up" at bounding box center [957, 654] width 300 height 38
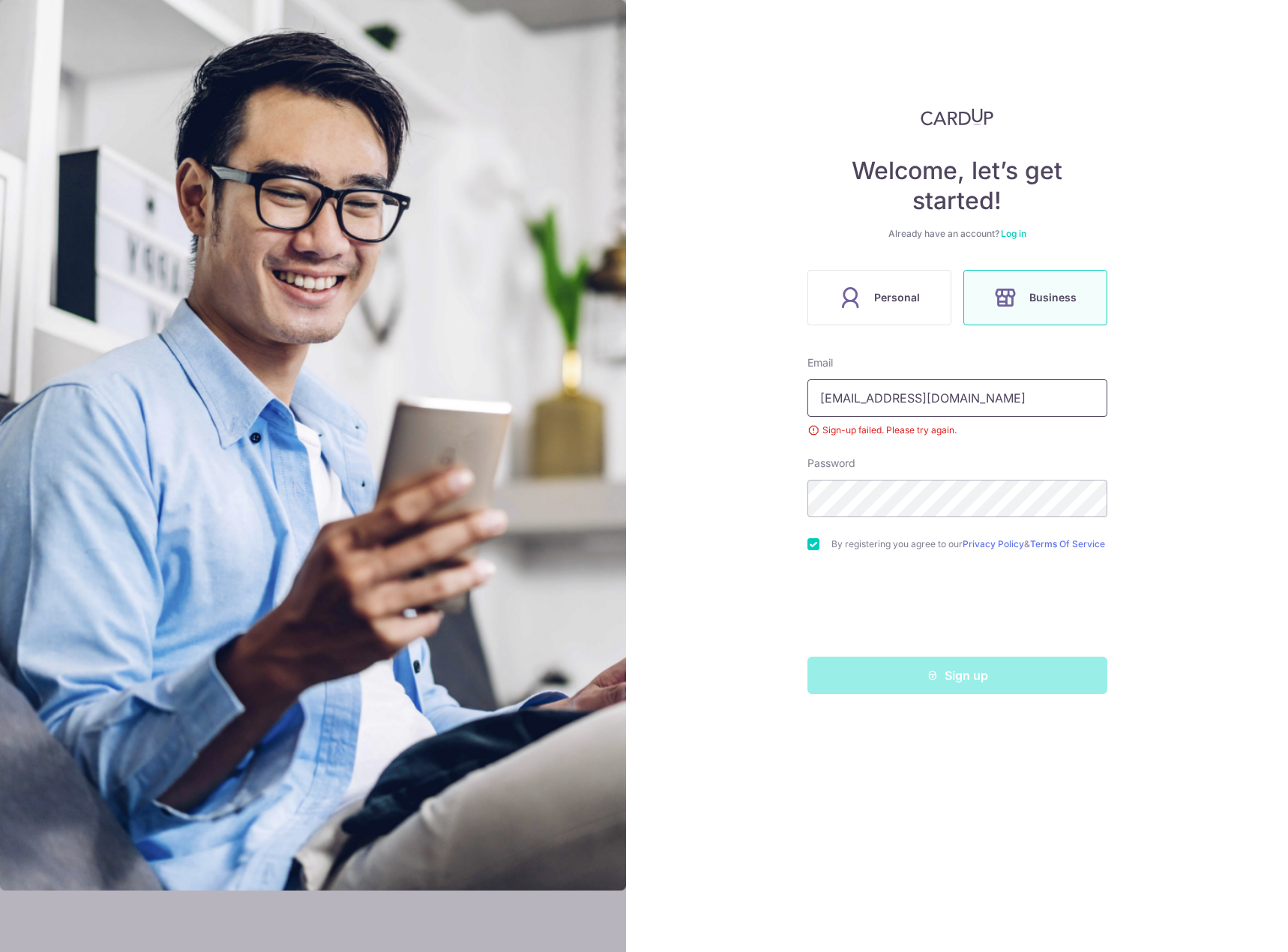
click at [936, 398] on input "[EMAIL_ADDRESS][DOMAIN_NAME]" at bounding box center [957, 398] width 300 height 38
drag, startPoint x: 956, startPoint y: 398, endPoint x: 754, endPoint y: 392, distance: 202.1
click at [754, 392] on div "Welcome, let’s get started! Already have an account? Log in Personal Business E…" at bounding box center [956, 476] width 662 height 952
drag, startPoint x: 998, startPoint y: 391, endPoint x: 678, endPoint y: 388, distance: 320.0
click at [682, 387] on div "Welcome, let’s get started! Already have an account? Log in Personal Business E…" at bounding box center [956, 476] width 662 height 952
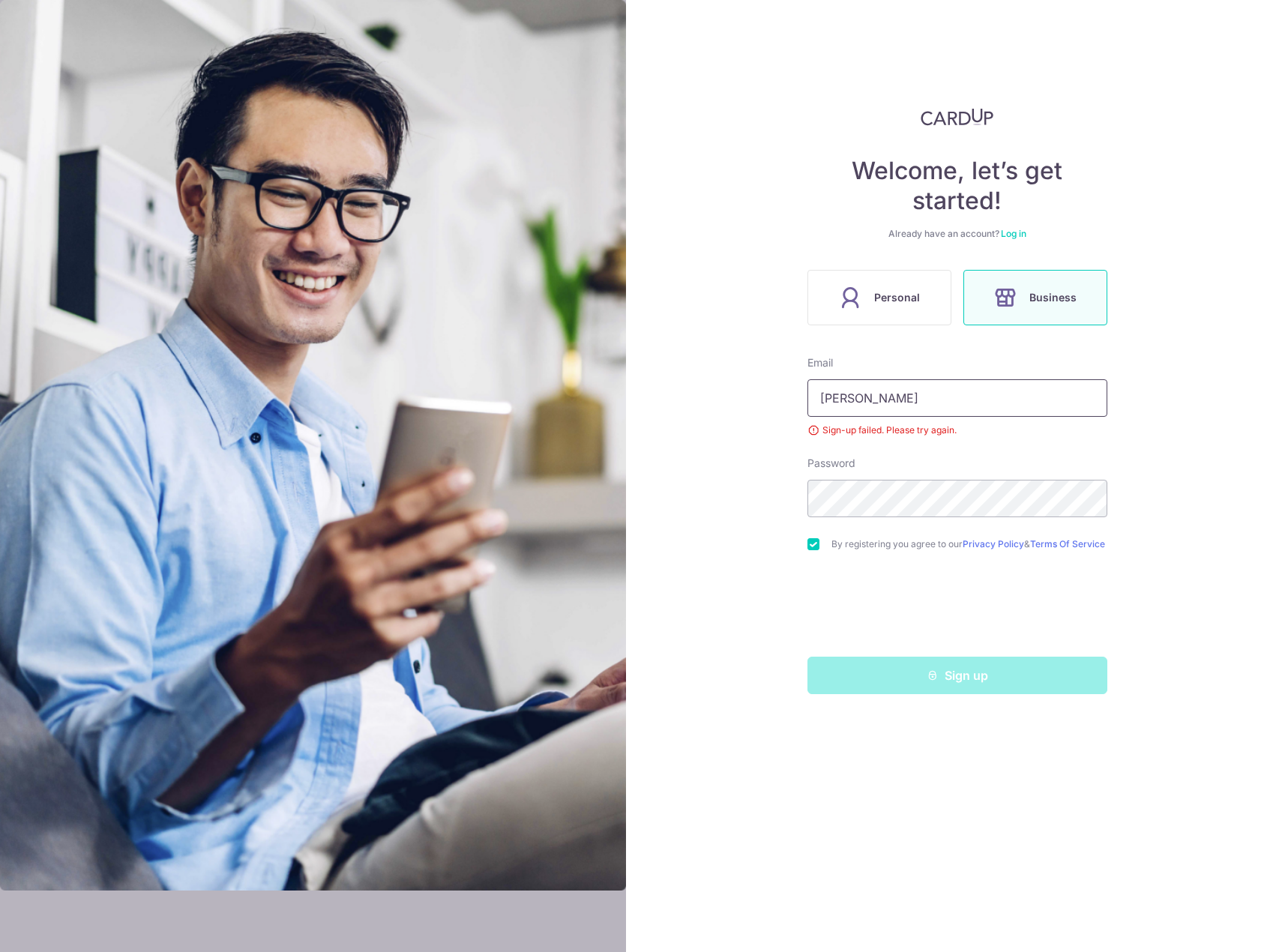
type input "[EMAIL_ADDRESS][DOMAIN_NAME]"
click at [1013, 234] on link "Log in" at bounding box center [1013, 233] width 26 height 11
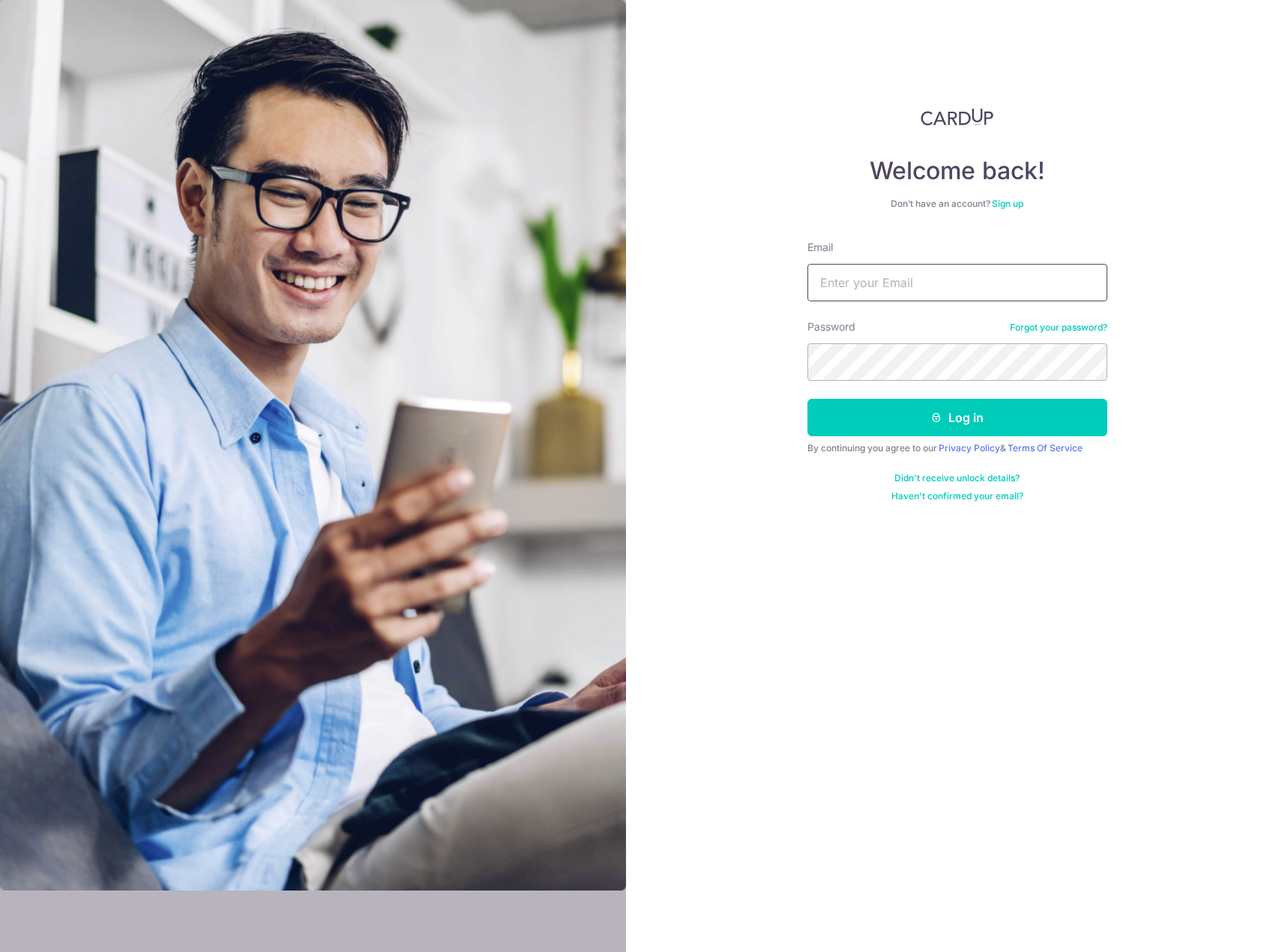
type input "[EMAIL_ADDRESS][DOMAIN_NAME]"
click at [984, 424] on button "Log in" at bounding box center [957, 417] width 300 height 38
